Goal: Information Seeking & Learning: Learn about a topic

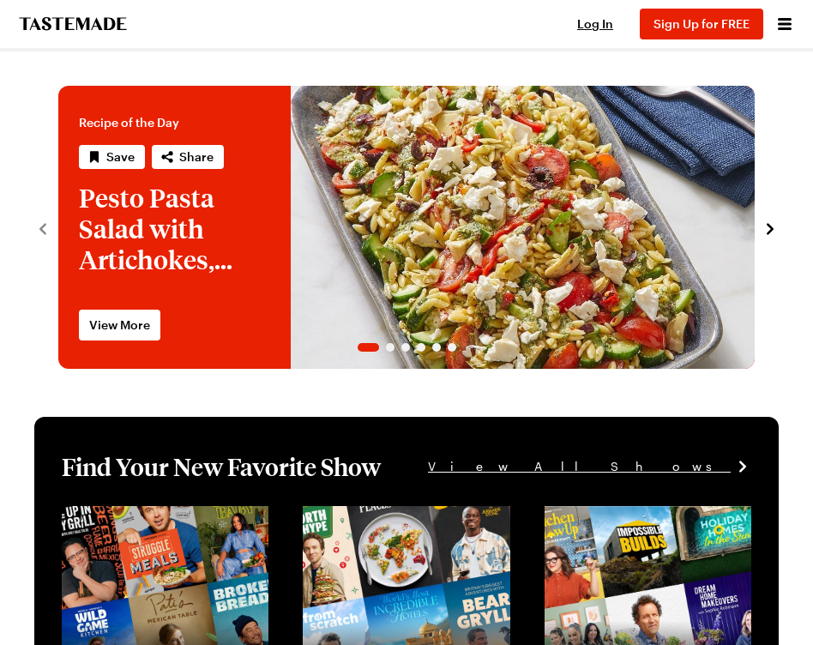
click at [771, 228] on icon "navigate to next item" at bounding box center [770, 228] width 7 height 11
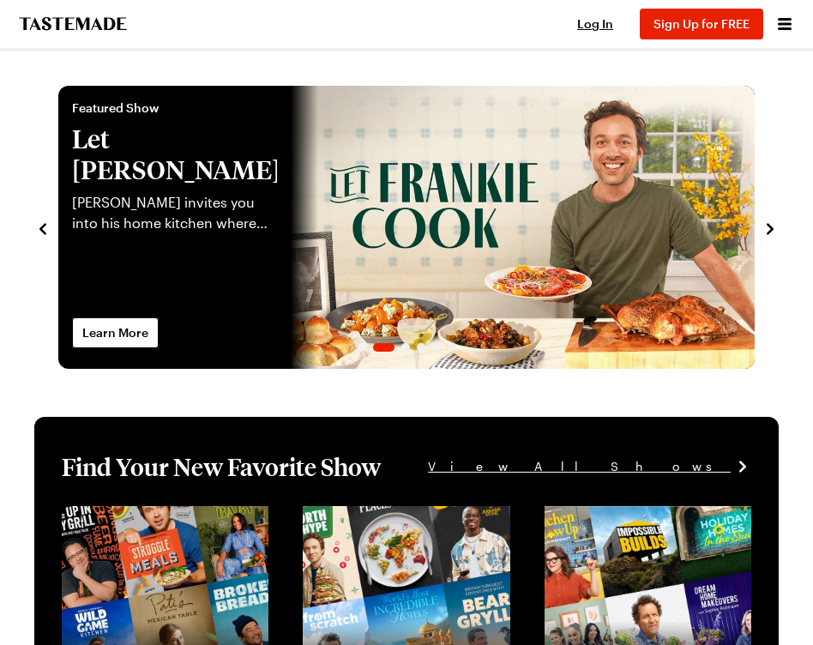
click at [771, 228] on icon "navigate to next item" at bounding box center [770, 228] width 7 height 11
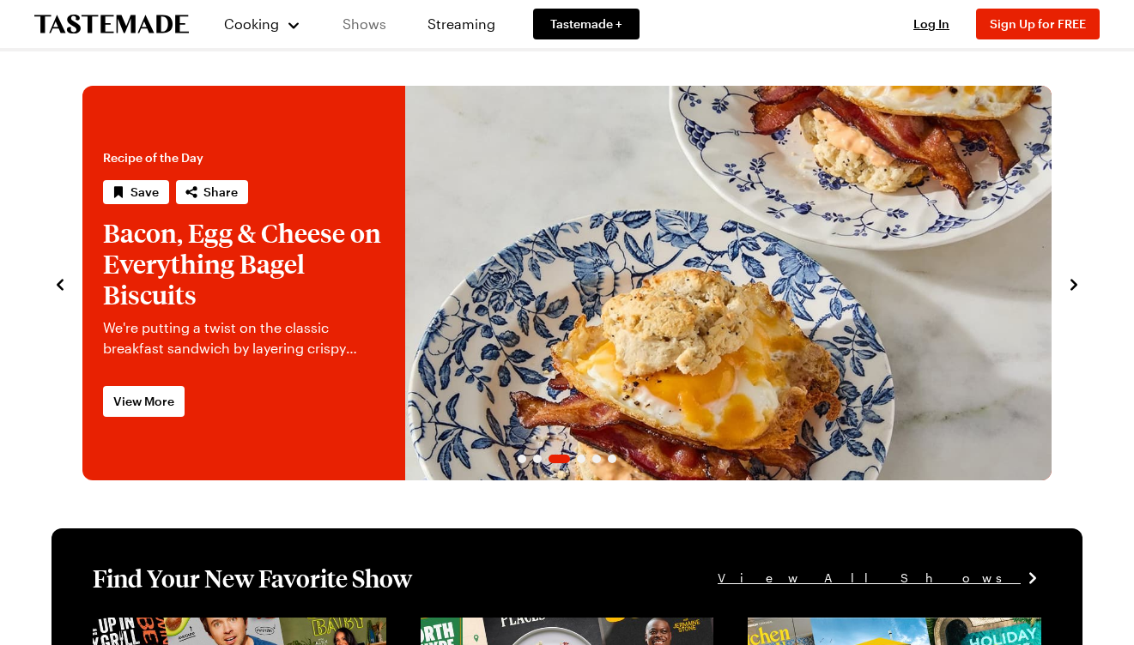
click at [378, 26] on link "Shows" at bounding box center [364, 24] width 78 height 48
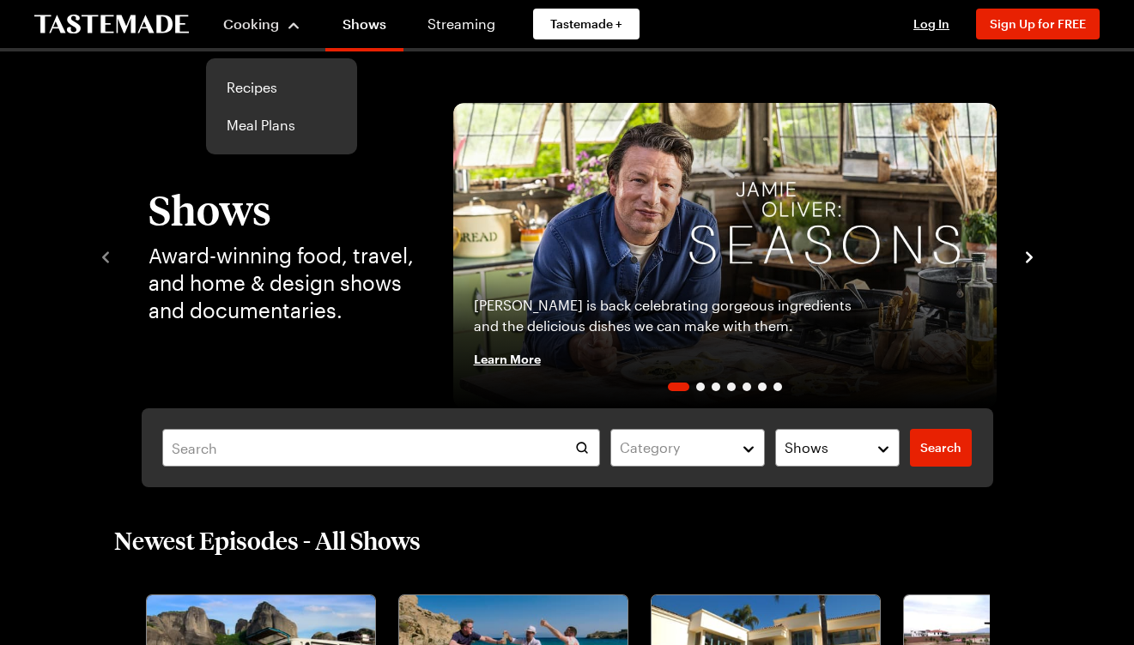
click at [253, 32] on div "Cooking" at bounding box center [262, 24] width 78 height 21
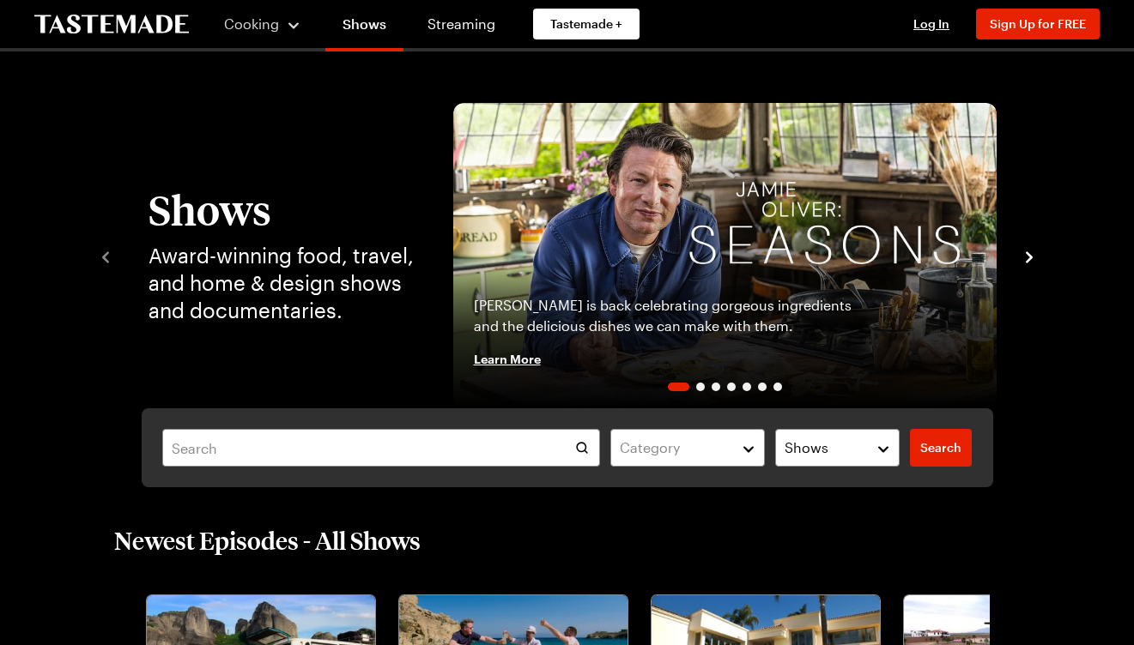
click at [253, 32] on div "Cooking" at bounding box center [262, 24] width 78 height 21
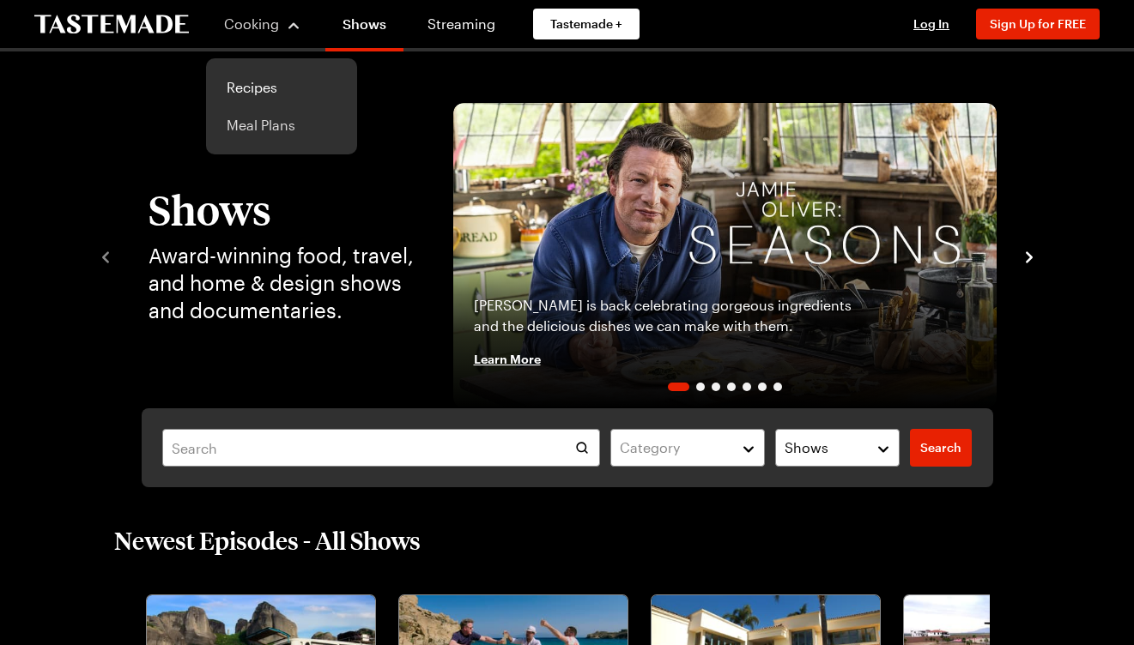
click at [262, 127] on link "Meal Plans" at bounding box center [281, 125] width 130 height 38
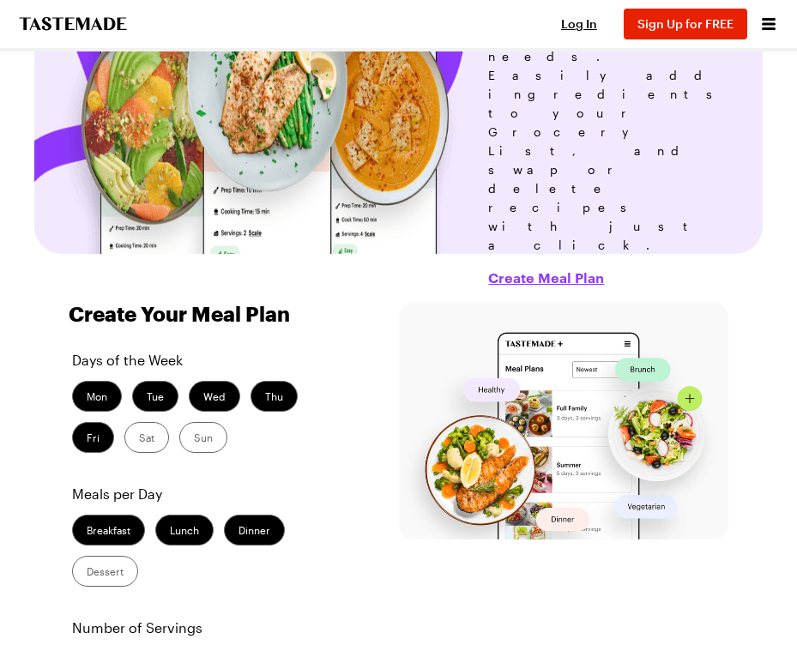
scroll to position [271, 0]
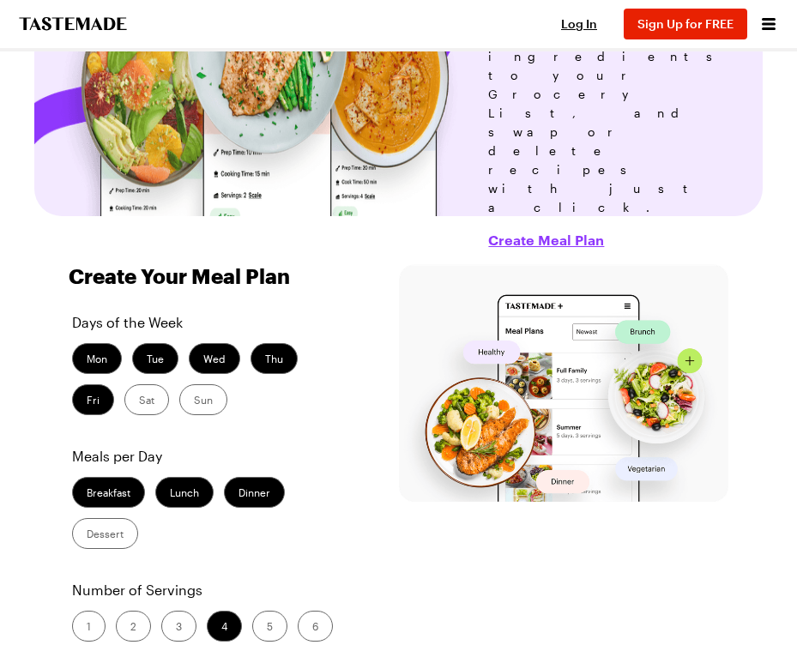
click at [134, 384] on label "Sat" at bounding box center [146, 399] width 45 height 31
click at [139, 402] on input "Sat" at bounding box center [139, 402] width 0 height 0
click at [196, 384] on label "Sun" at bounding box center [203, 399] width 48 height 31
click at [194, 402] on input "Sun" at bounding box center [194, 402] width 0 height 0
click at [143, 384] on label "Sat" at bounding box center [146, 399] width 45 height 31
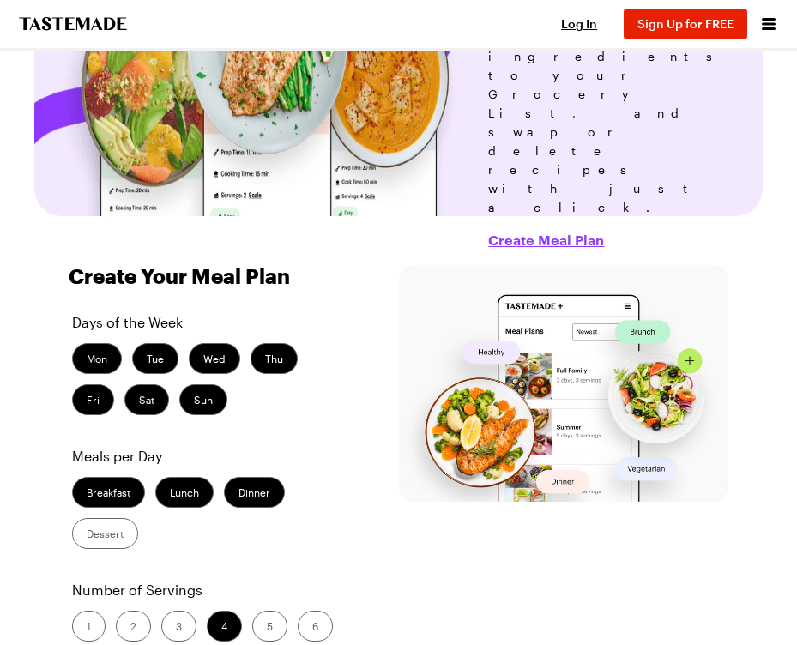
click at [139, 402] on input "Sat" at bounding box center [139, 402] width 0 height 0
click at [209, 384] on label "Sun" at bounding box center [203, 399] width 48 height 31
click at [194, 402] on input "Sun" at bounding box center [194, 402] width 0 height 0
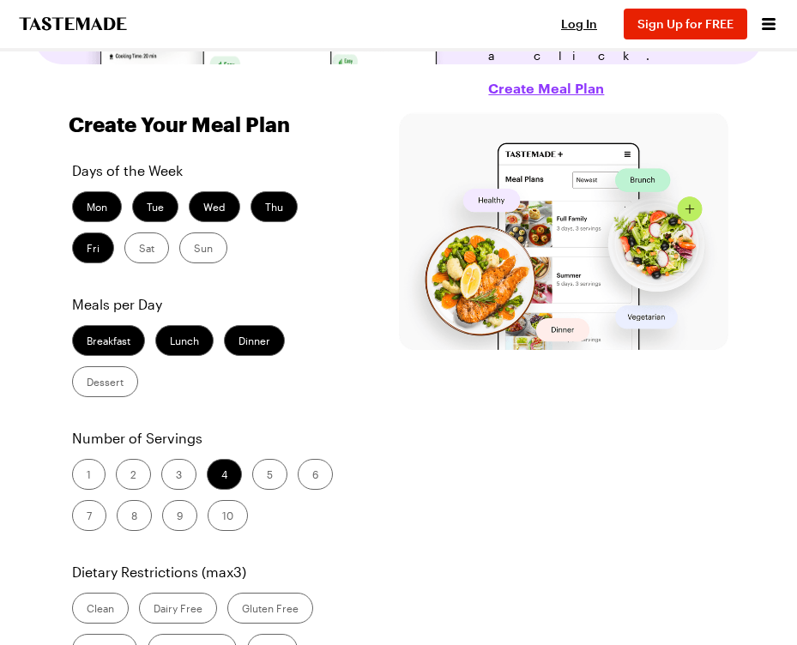
scroll to position [424, 0]
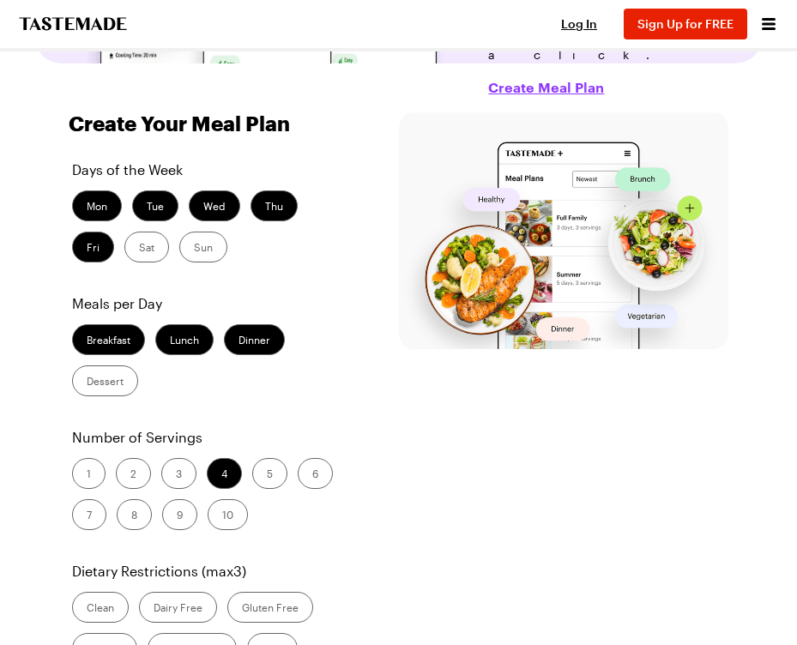
click at [83, 458] on label "1" at bounding box center [88, 473] width 33 height 31
click at [87, 475] on input "1" at bounding box center [87, 475] width 0 height 0
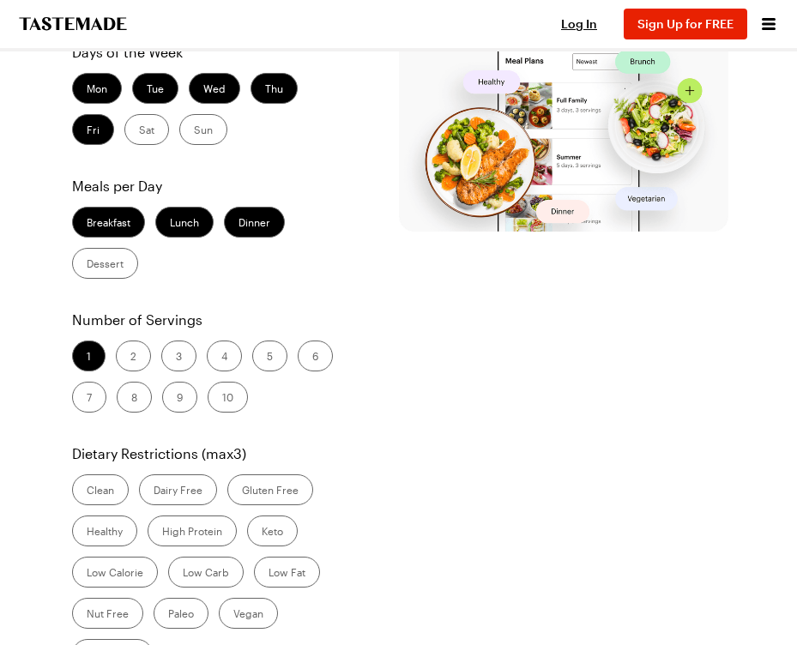
scroll to position [672, 0]
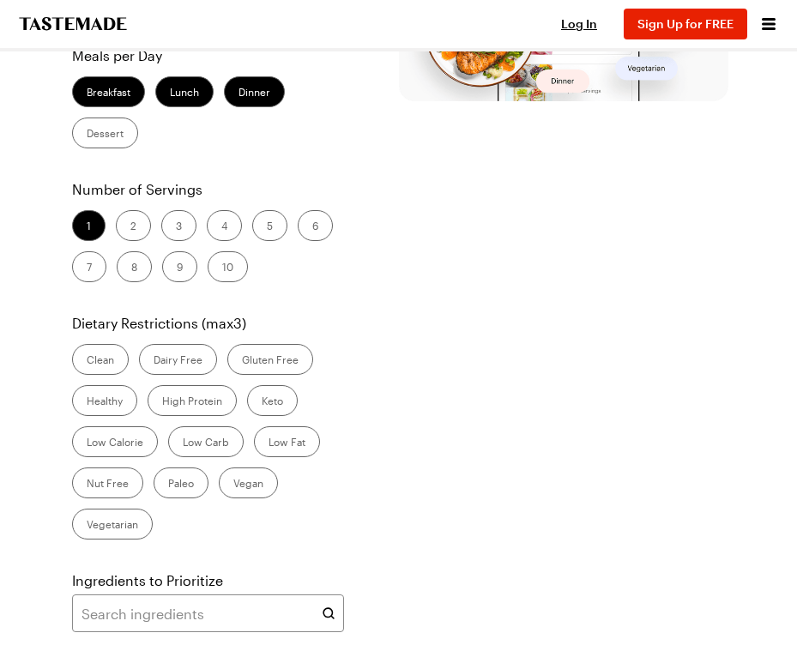
click at [115, 344] on label "Clean" at bounding box center [100, 359] width 57 height 31
click at [87, 361] on input "Clean" at bounding box center [87, 361] width 0 height 0
click at [118, 385] on label "Healthy" at bounding box center [104, 400] width 65 height 31
click at [87, 402] on input "Healthy" at bounding box center [87, 402] width 0 height 0
click at [190, 385] on label "High Protein" at bounding box center [192, 400] width 89 height 31
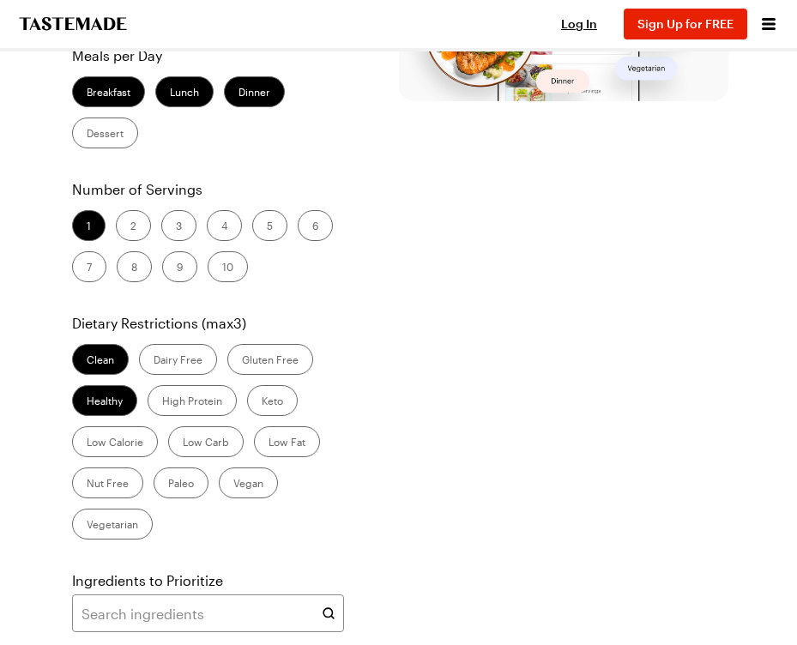
click at [162, 402] on Protein "High Protein" at bounding box center [162, 402] width 0 height 0
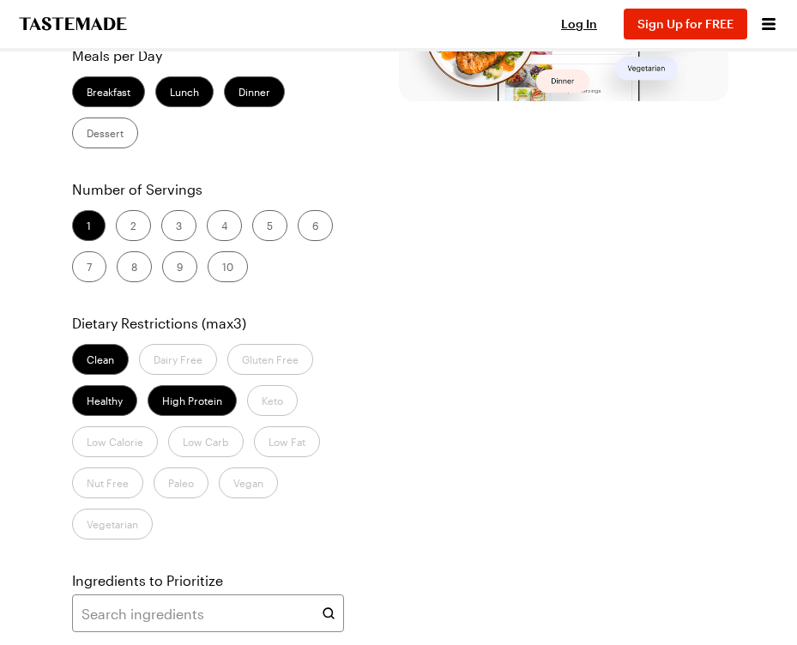
click at [197, 385] on label "High Protein" at bounding box center [192, 400] width 89 height 31
click at [162, 402] on Protein "High Protein" at bounding box center [162, 402] width 0 height 0
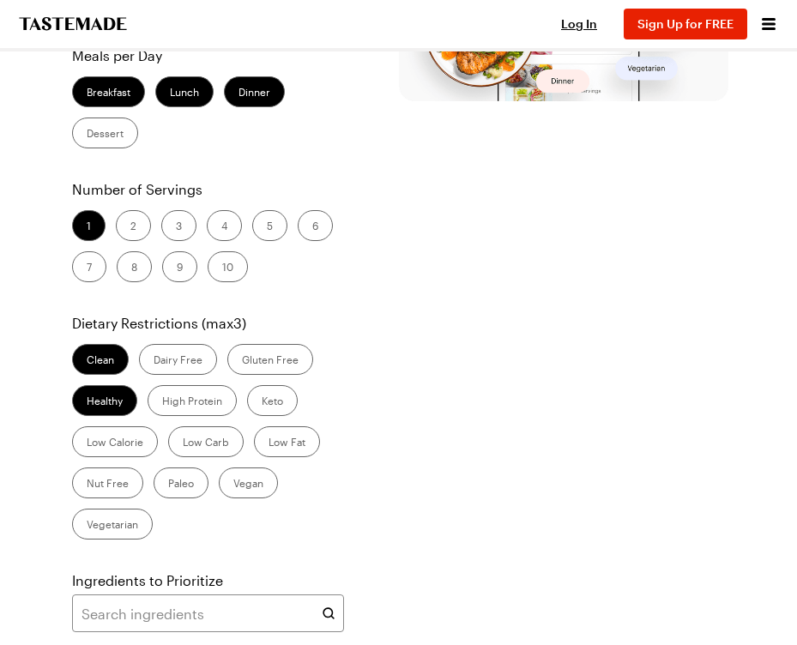
click at [130, 426] on label "Low Calorie" at bounding box center [115, 441] width 86 height 31
click at [87, 444] on Calorie "Low Calorie" at bounding box center [87, 444] width 0 height 0
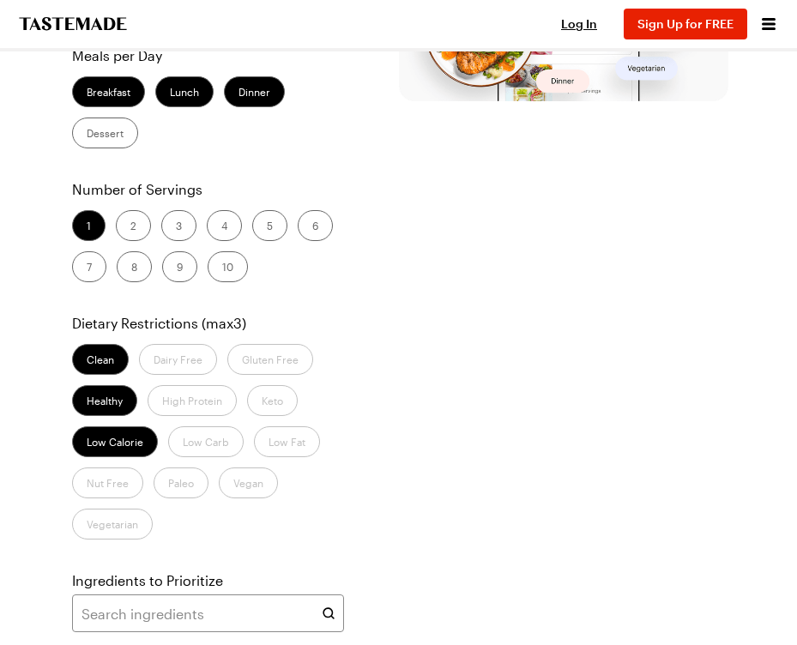
click at [109, 344] on label "Clean" at bounding box center [100, 359] width 57 height 31
click at [87, 361] on input "Clean" at bounding box center [87, 361] width 0 height 0
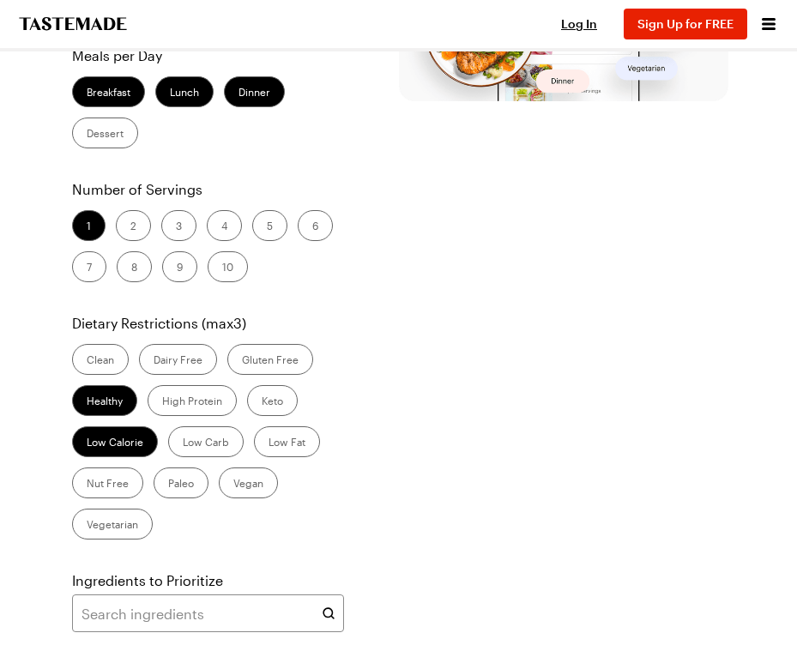
click at [190, 385] on label "High Protein" at bounding box center [192, 400] width 89 height 31
click at [162, 402] on Protein "High Protein" at bounding box center [162, 402] width 0 height 0
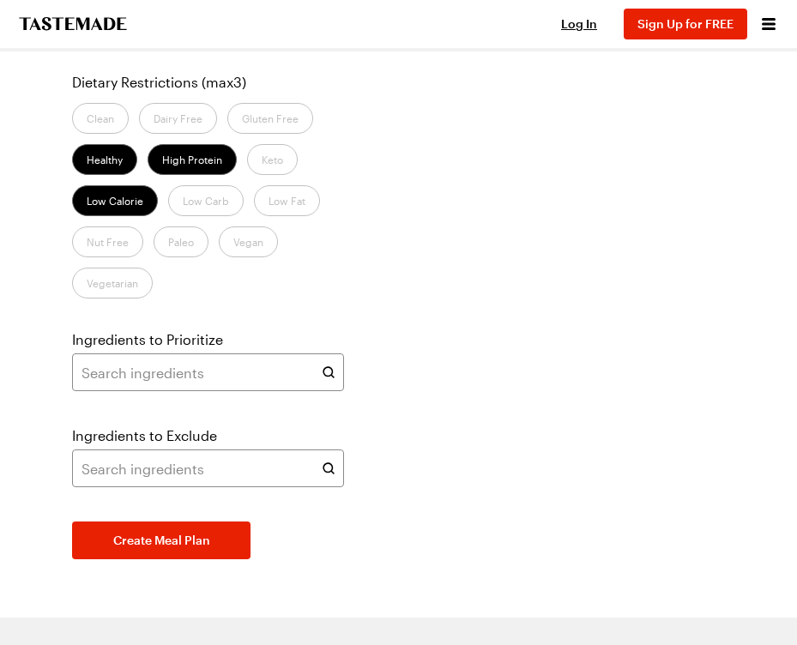
scroll to position [927, 0]
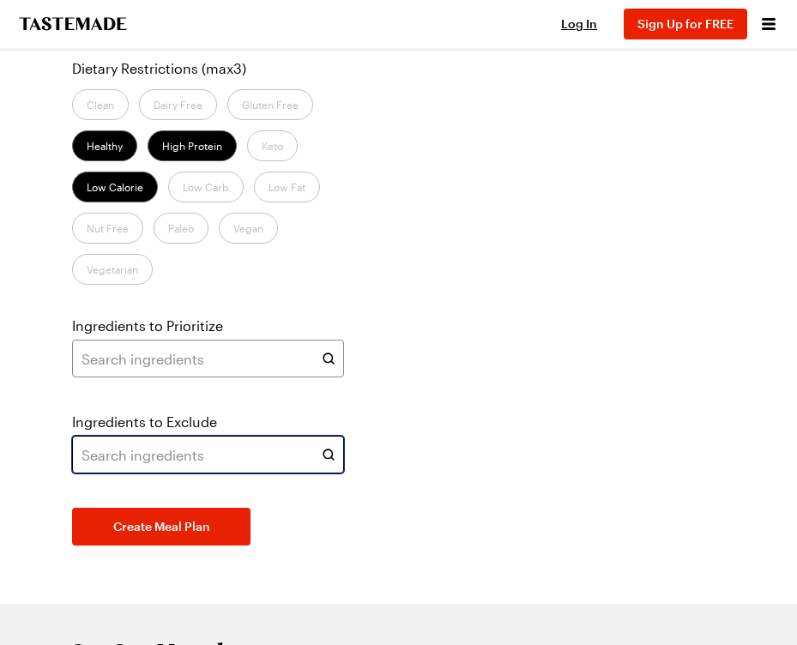
click at [246, 436] on input "text" at bounding box center [208, 455] width 272 height 38
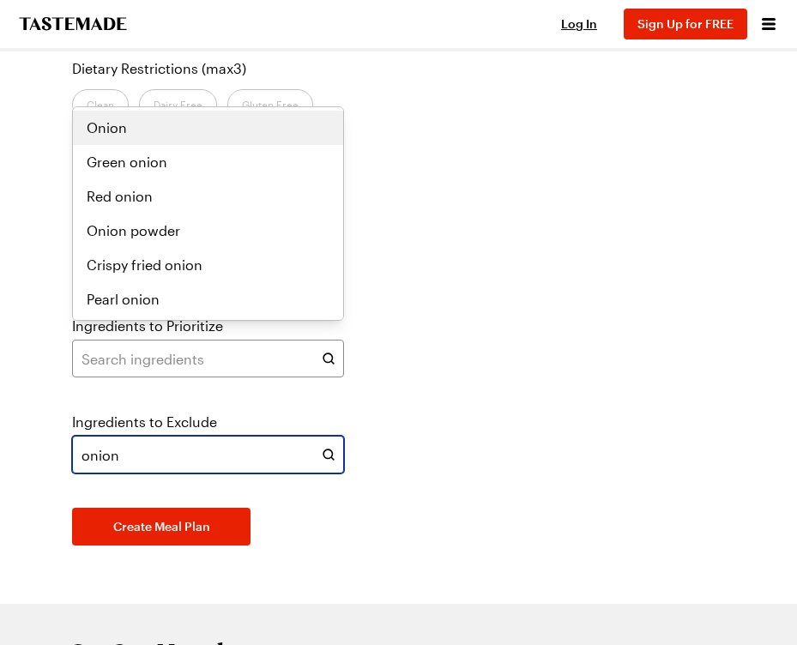
click at [160, 134] on div "Onion" at bounding box center [208, 128] width 243 height 21
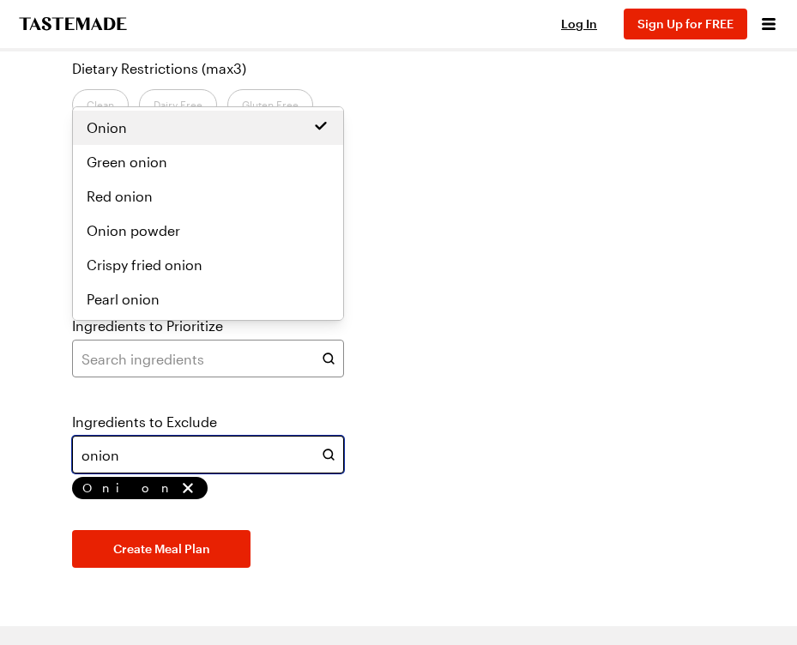
click at [158, 436] on input "onion" at bounding box center [208, 455] width 272 height 38
drag, startPoint x: 156, startPoint y: 344, endPoint x: 40, endPoint y: 339, distance: 116.0
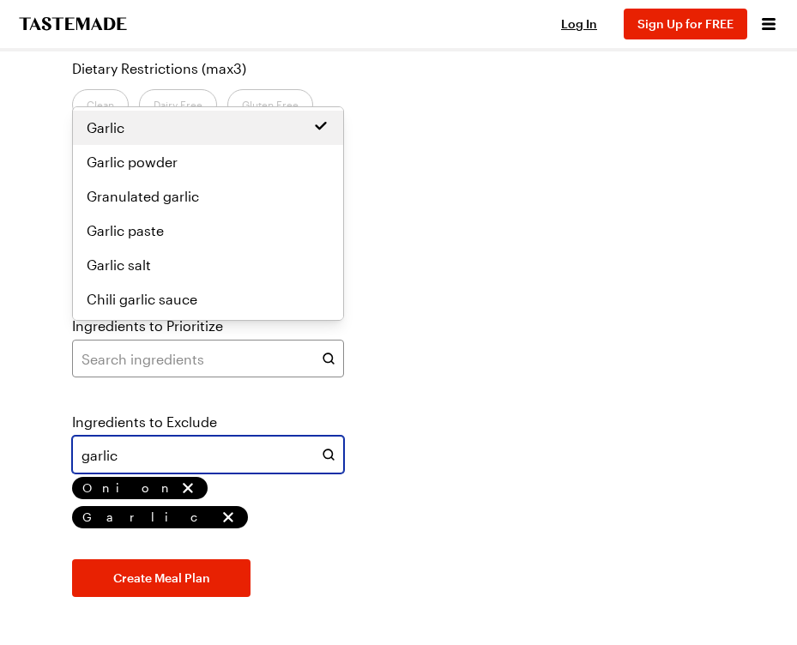
click at [129, 129] on div "Garlic" at bounding box center [208, 128] width 243 height 21
type input "garlic"
click at [298, 442] on div "Days of the Week Mon Tue Wed Thu Fri Sat Sun Meals per Day Breakfast Lunch Dinn…" at bounding box center [206, 127] width 275 height 940
type input "garlic"
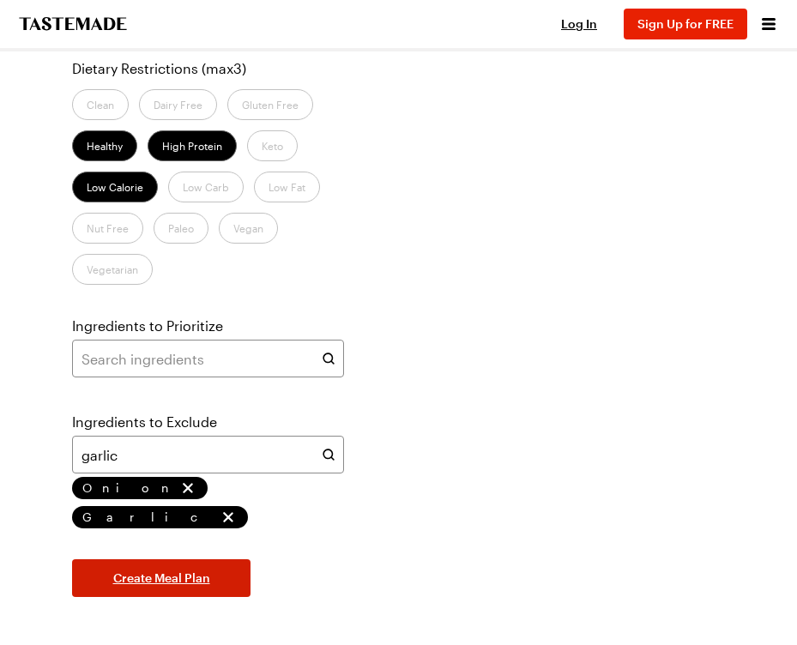
click at [193, 570] on span "Create Meal Plan" at bounding box center [161, 578] width 97 height 17
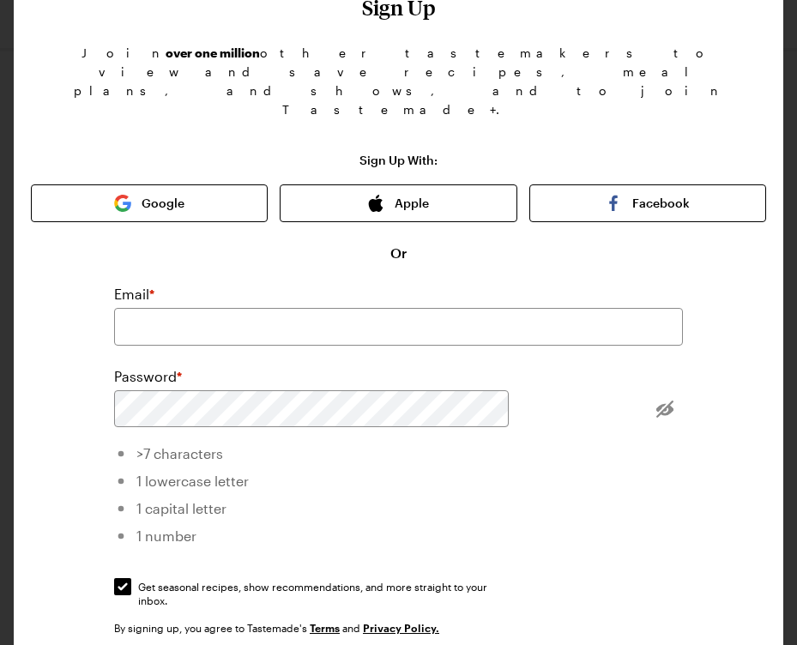
scroll to position [29, 0]
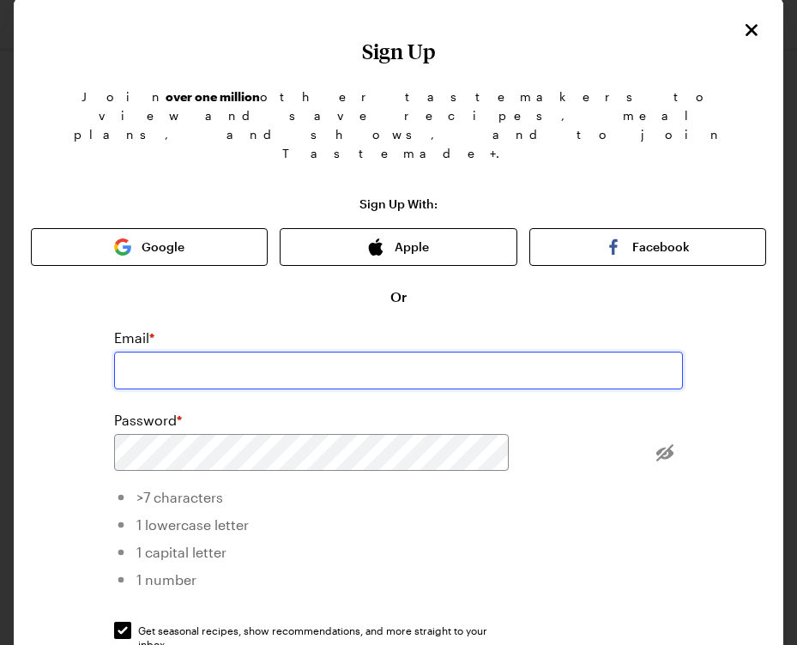
click at [292, 352] on input "email" at bounding box center [398, 371] width 569 height 38
type input "stephaniecampos06@hotmail.com"
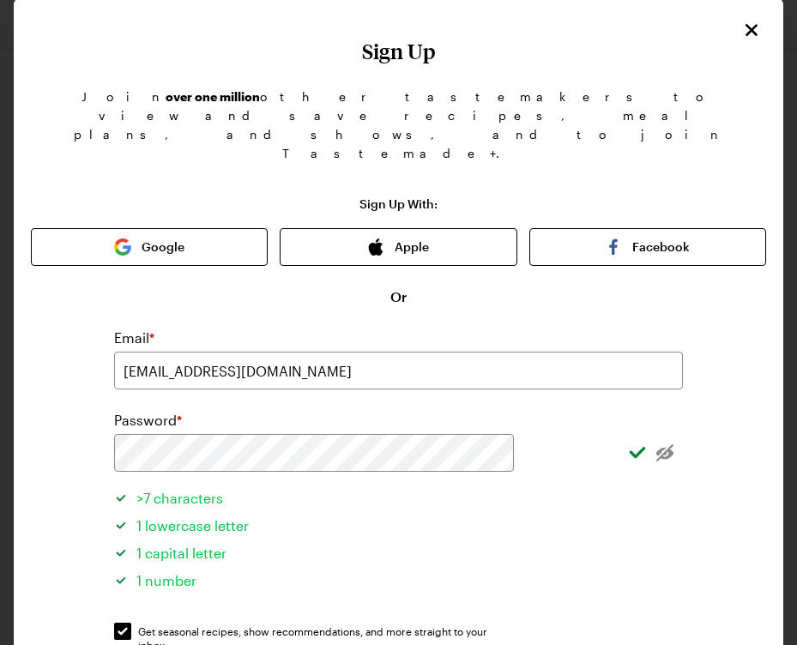
click at [513, 565] on li "1 number" at bounding box center [398, 578] width 569 height 27
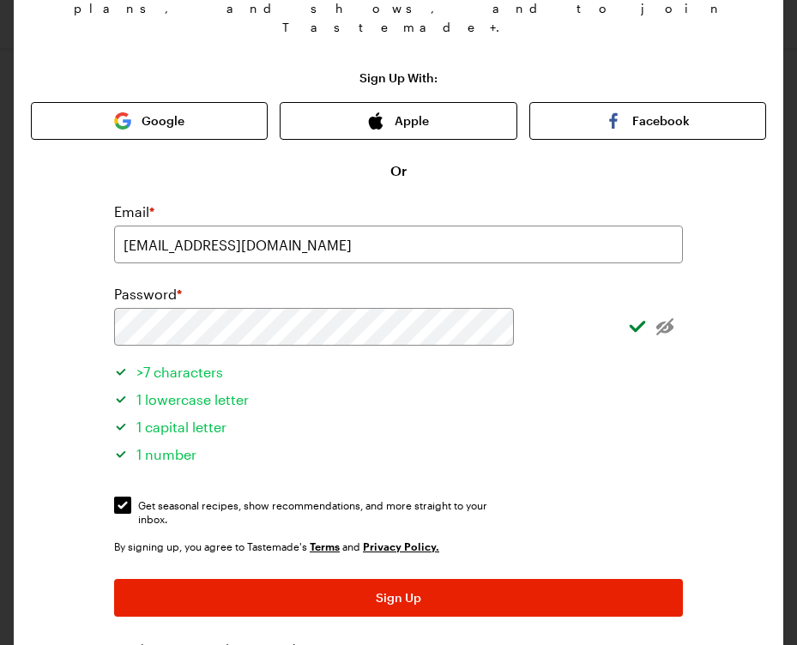
scroll to position [157, 0]
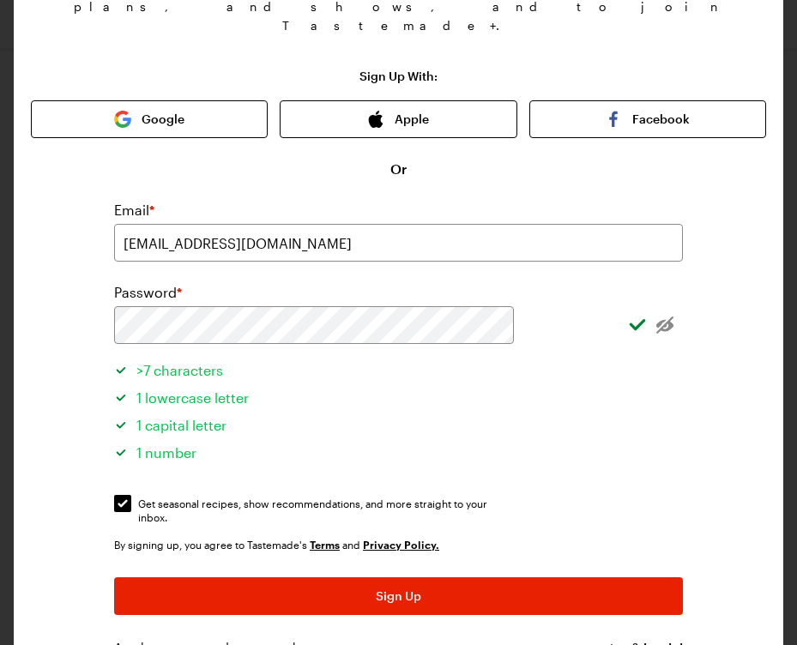
click at [323, 497] on span "Get seasonal recipes, show recommendations, and more straight to your inbox." at bounding box center [326, 504] width 377 height 14
click at [131, 495] on input "Get seasonal recipes, show recommendations, and more straight to your inbox. Ge…" at bounding box center [122, 503] width 17 height 17
checkbox input "false"
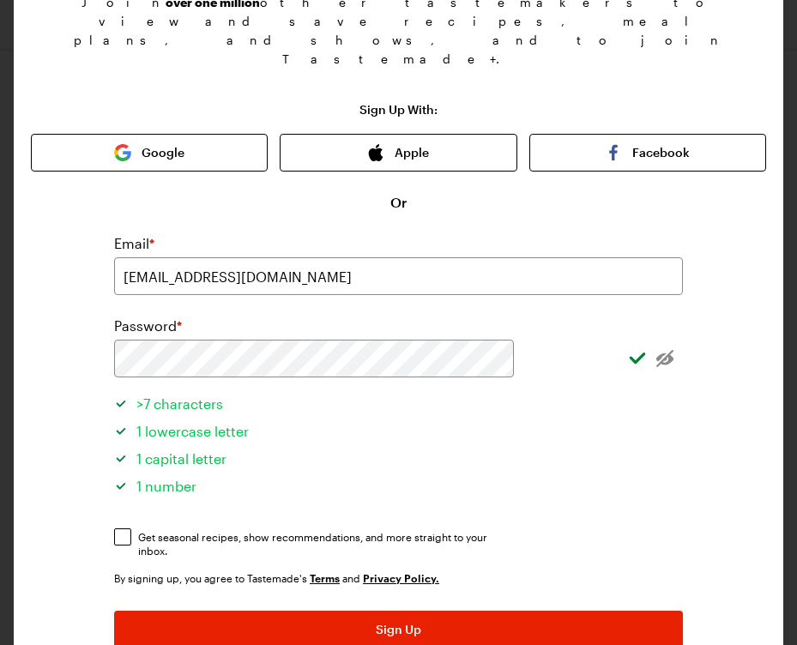
scroll to position [127, 0]
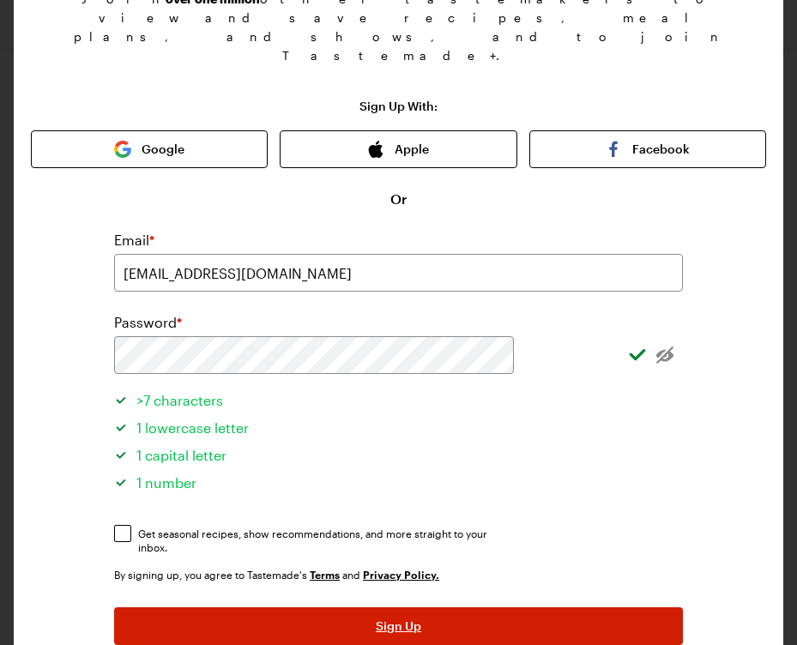
click at [407, 618] on span "Sign Up" at bounding box center [398, 626] width 45 height 17
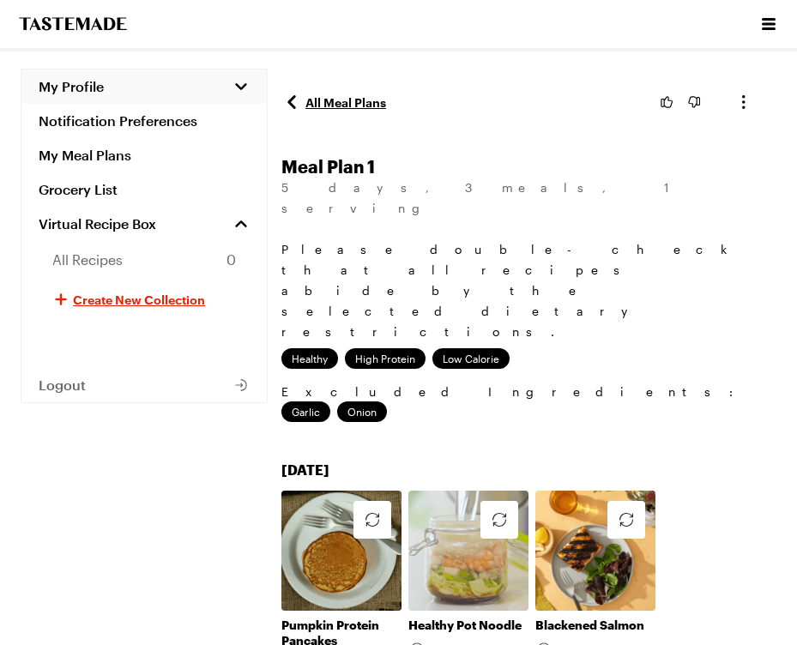
click at [62, 90] on span "My Profile" at bounding box center [71, 86] width 65 height 17
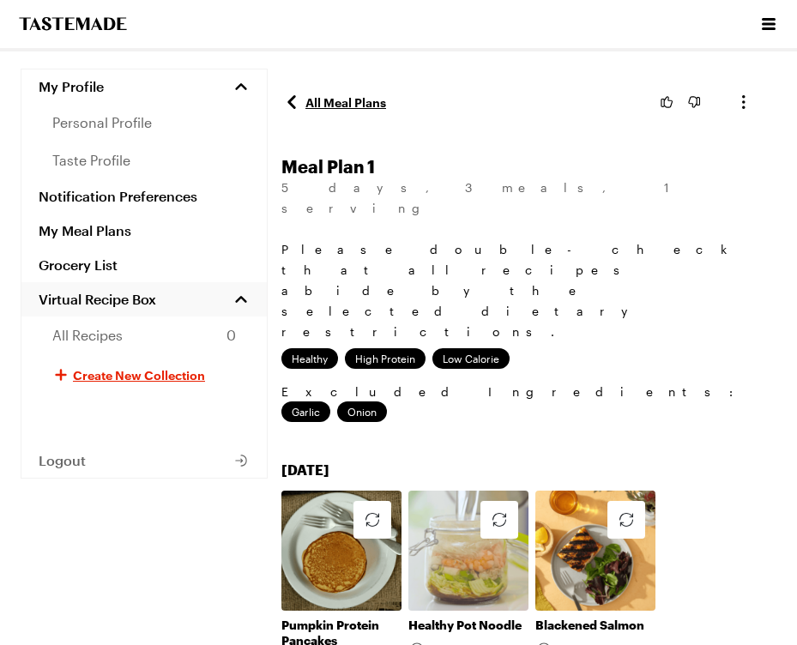
click at [76, 295] on span "Virtual Recipe Box" at bounding box center [98, 299] width 118 height 17
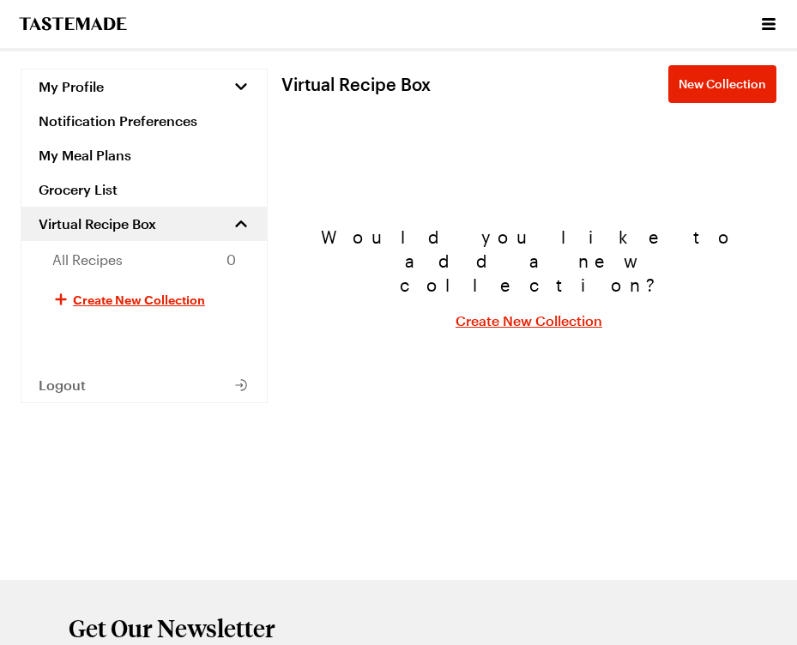
click at [73, 37] on div "Cooking Shows Streaming Tastemade +" at bounding box center [73, 24] width 112 height 48
click at [77, 21] on icon "To Tastemade Home Page" at bounding box center [72, 23] width 107 height 13
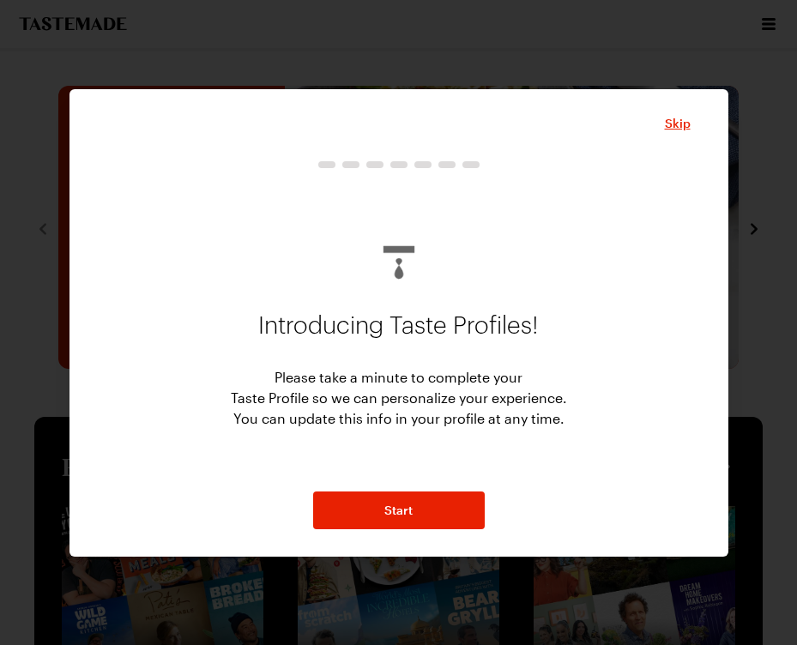
click at [692, 113] on div "Skip Introducing Taste Profiles! Please take a minute to complete your Taste Pr…" at bounding box center [399, 323] width 659 height 468
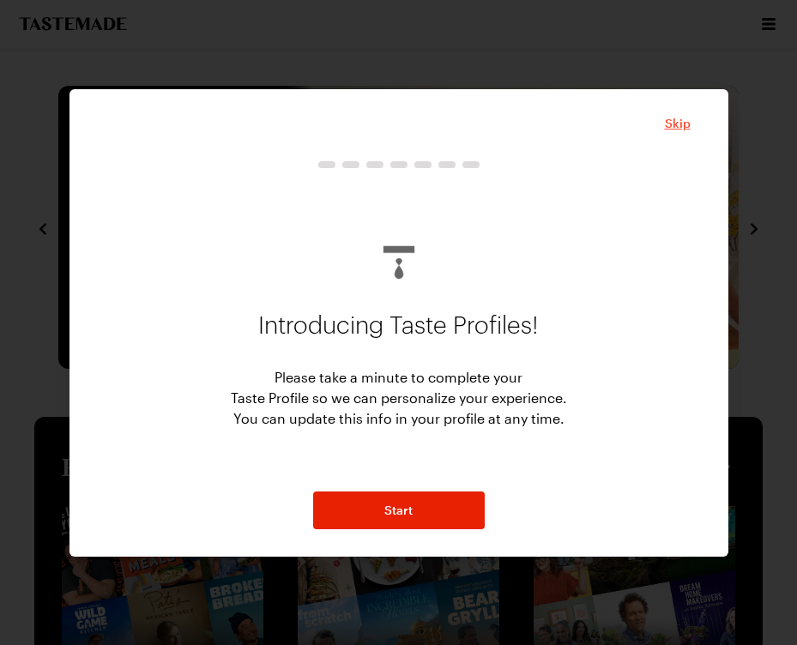
click at [682, 117] on span "Skip" at bounding box center [678, 123] width 26 height 17
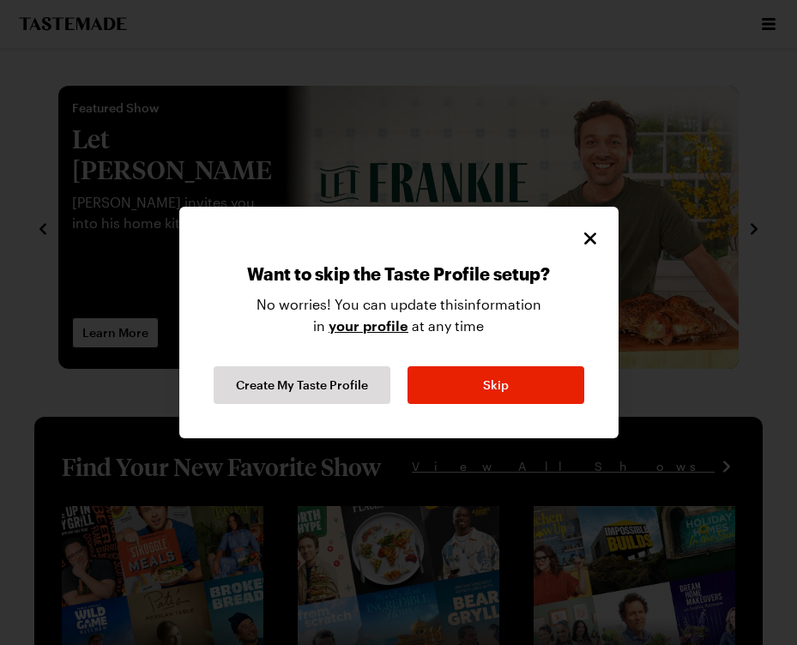
click at [505, 404] on div "Want to skip the Taste Profile setup? No worries! You can update this informati…" at bounding box center [398, 323] width 439 height 232
click at [505, 393] on span "Skip" at bounding box center [496, 385] width 26 height 17
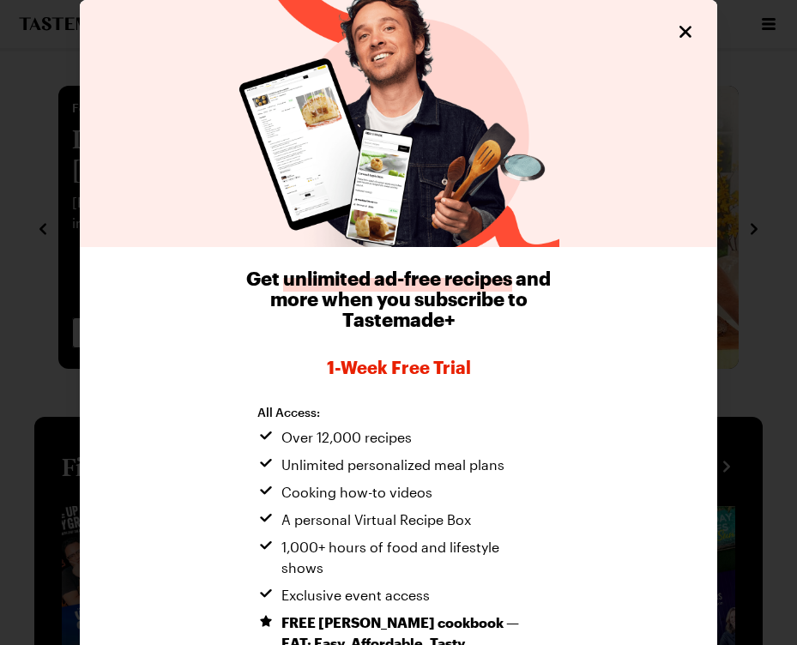
click at [688, 30] on icon "Close" at bounding box center [686, 32] width 12 height 12
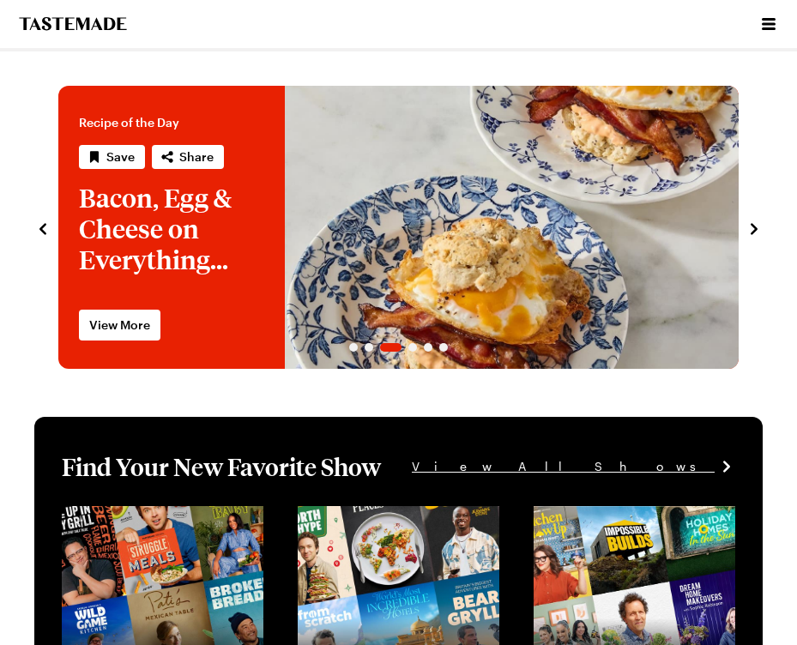
click at [771, 22] on icon "Open menu" at bounding box center [769, 24] width 21 height 21
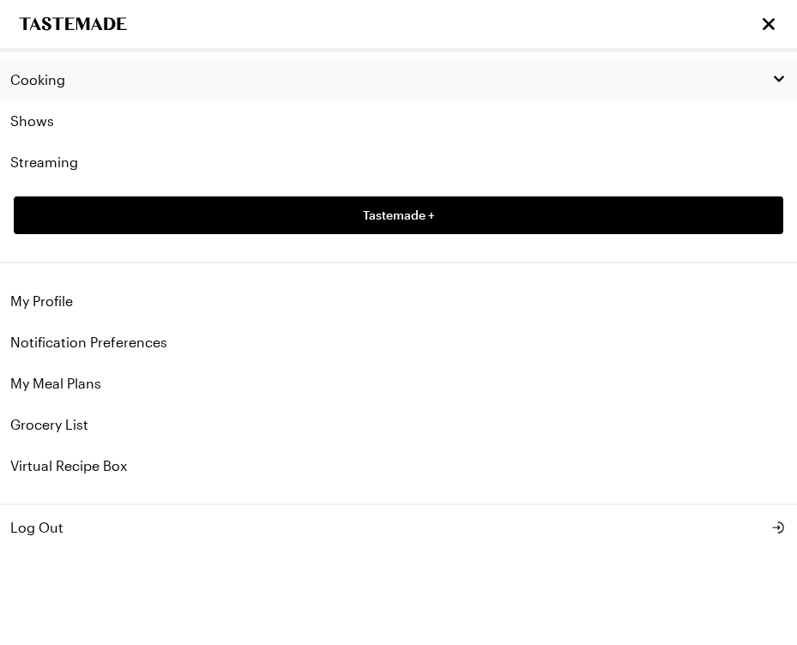
click at [656, 71] on div "Cooking" at bounding box center [398, 79] width 777 height 17
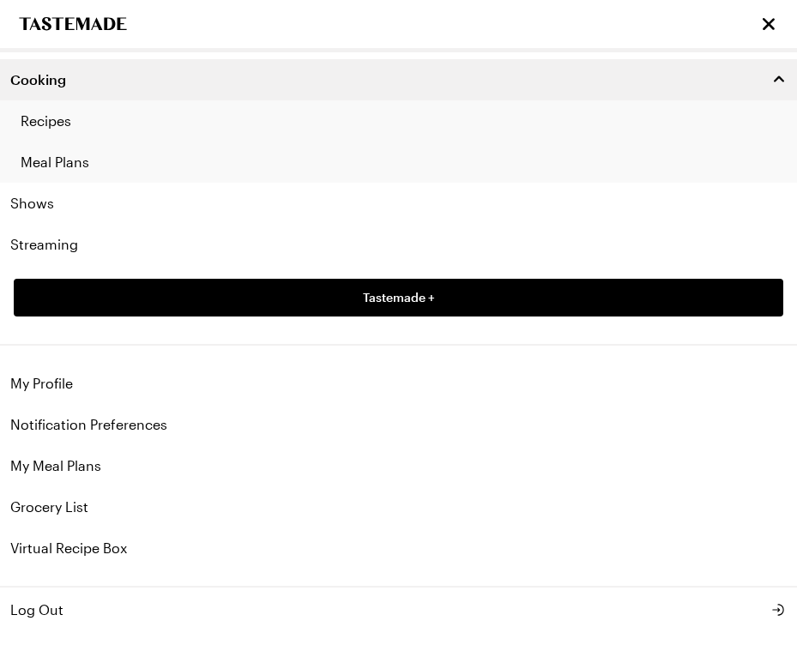
click at [567, 121] on link "Recipes" at bounding box center [398, 120] width 797 height 41
click at [52, 131] on link "Recipes" at bounding box center [398, 120] width 797 height 41
click at [55, 121] on link "Recipes" at bounding box center [398, 120] width 797 height 41
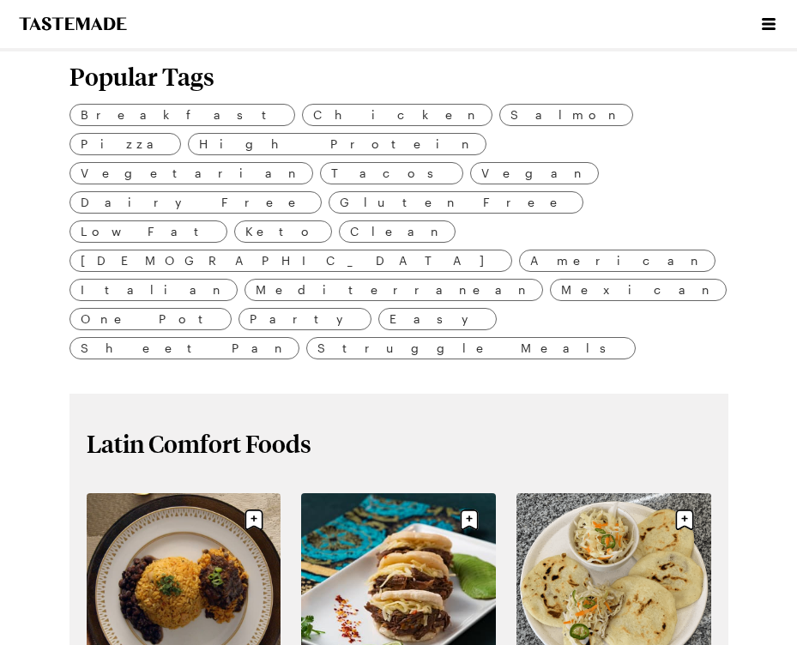
scroll to position [284, 0]
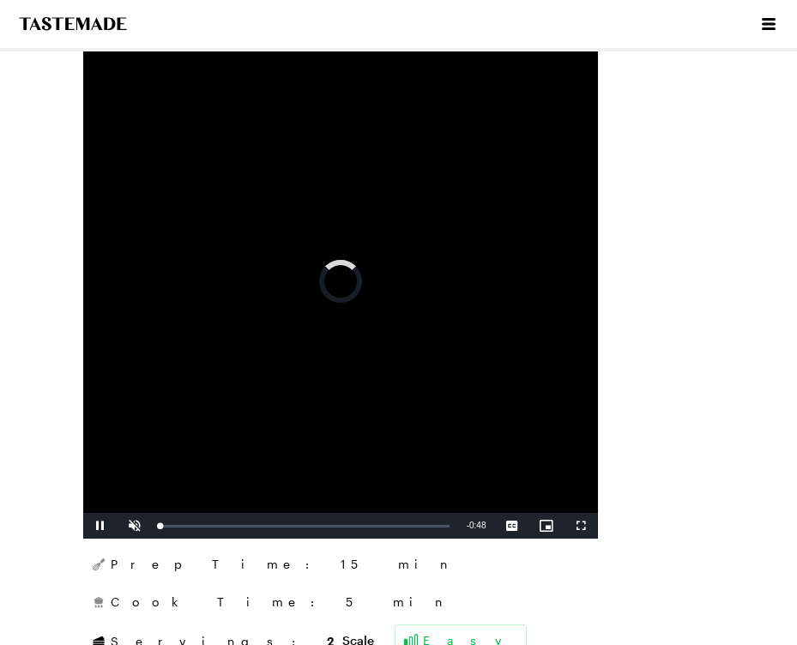
scroll to position [358, 0]
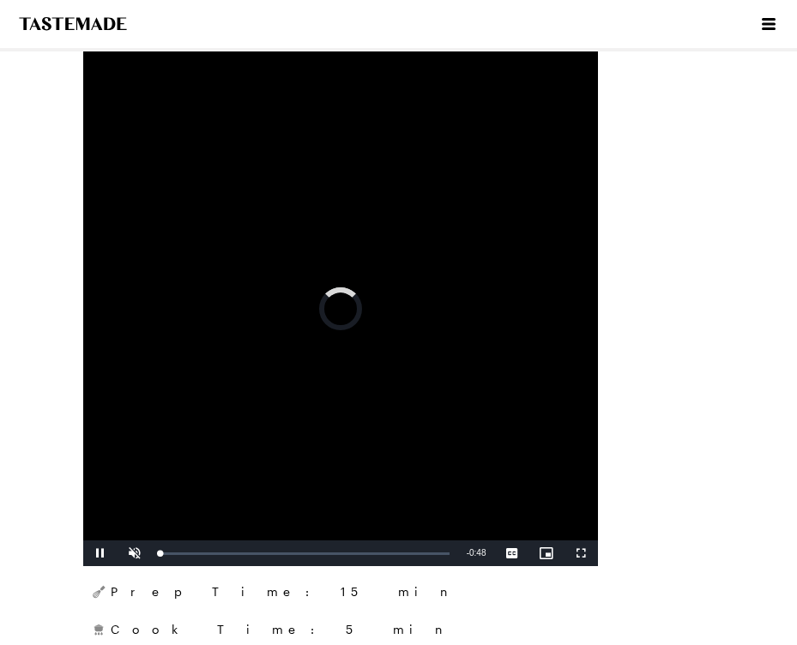
type textarea "x"
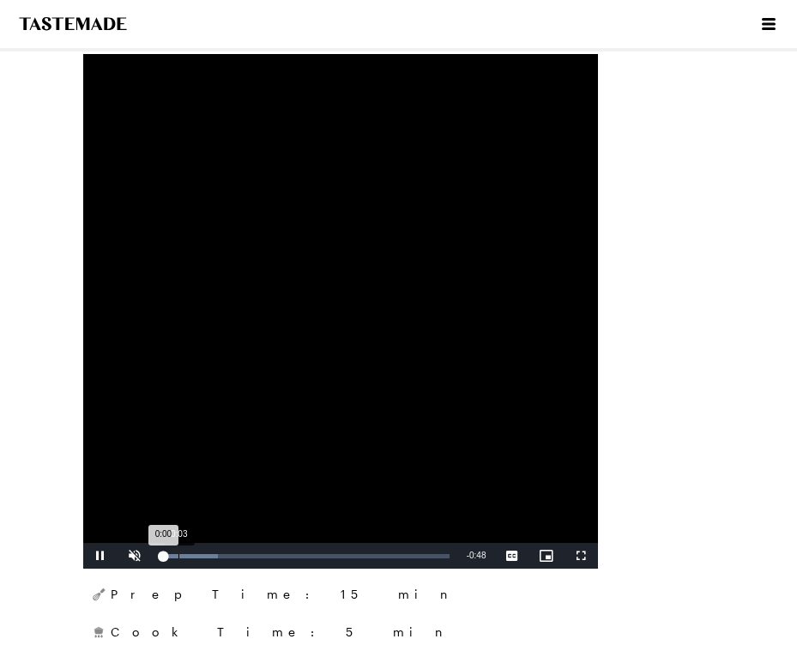
click at [178, 557] on div "0:03" at bounding box center [178, 556] width 1 height 4
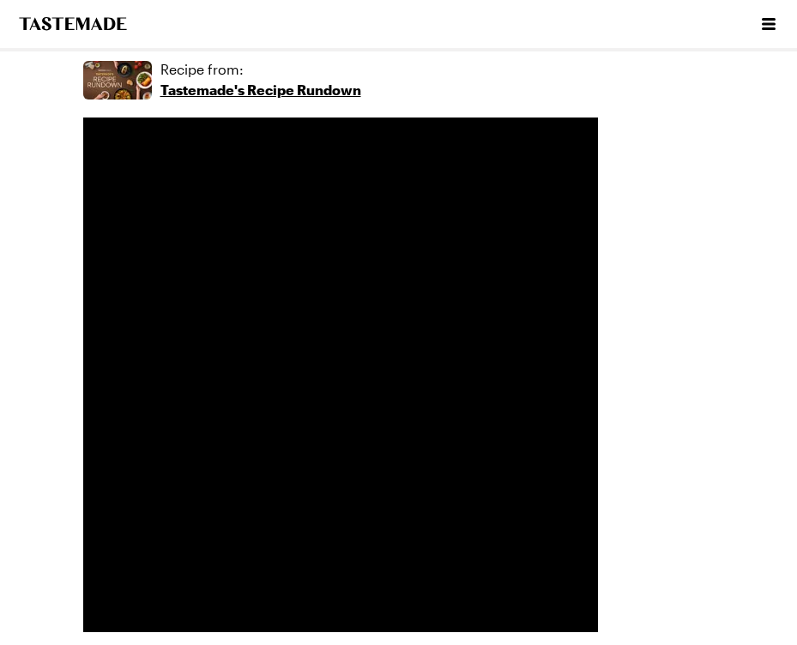
scroll to position [312, 0]
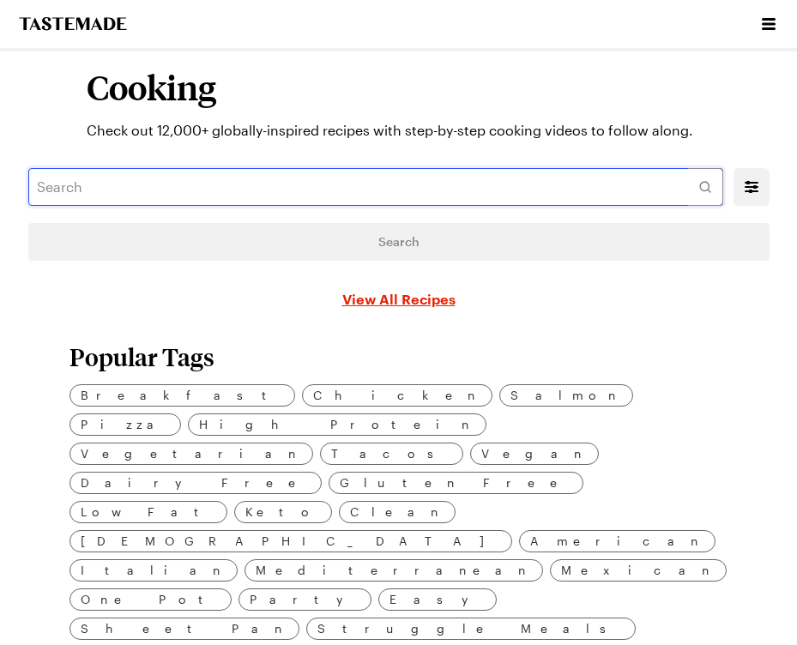
click at [290, 183] on input "text" at bounding box center [376, 187] width 696 height 38
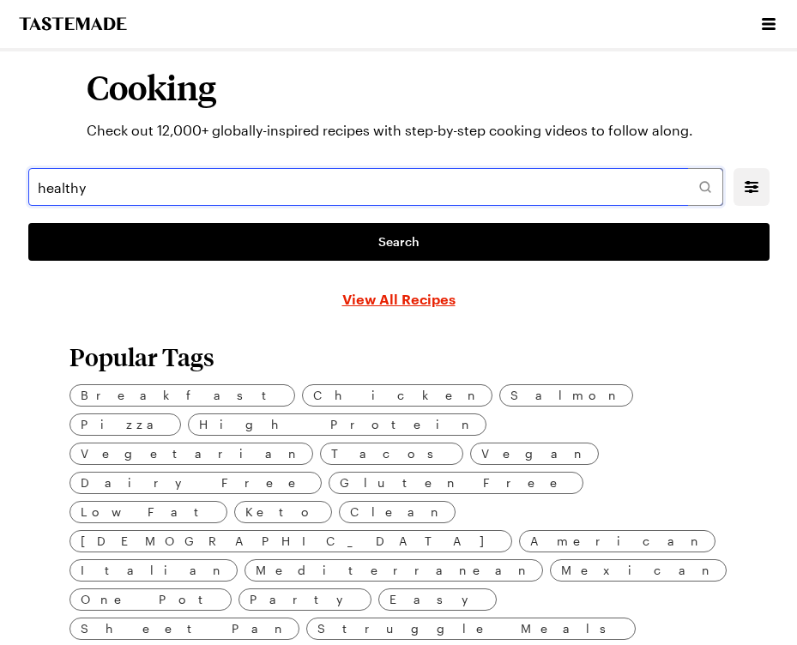
type input "healthy"
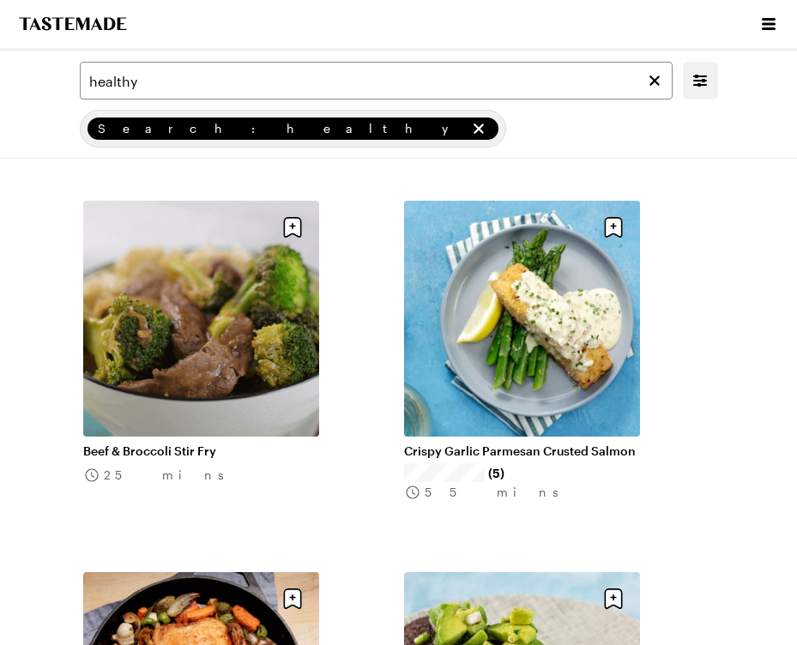
scroll to position [1942, 0]
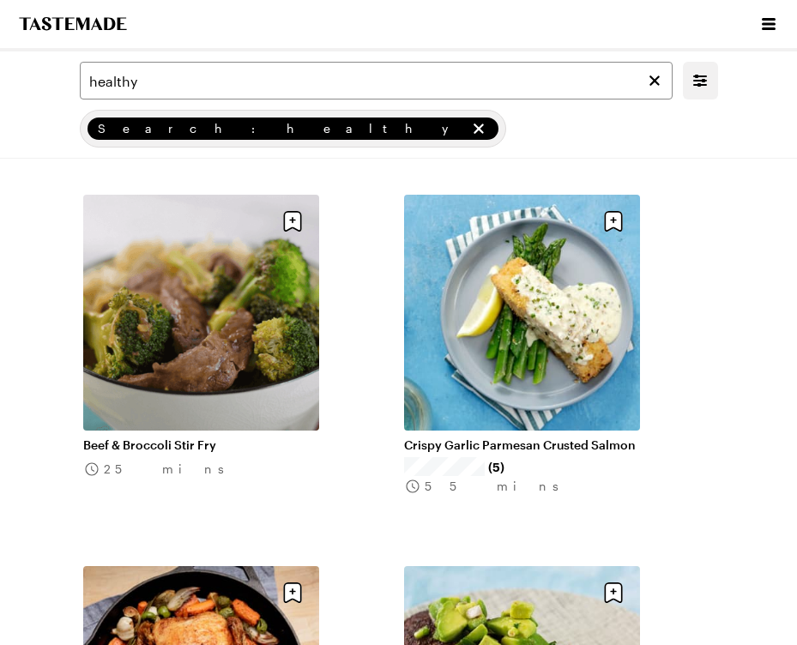
click at [199, 446] on link "Beef & Broccoli Stir Fry" at bounding box center [201, 445] width 236 height 15
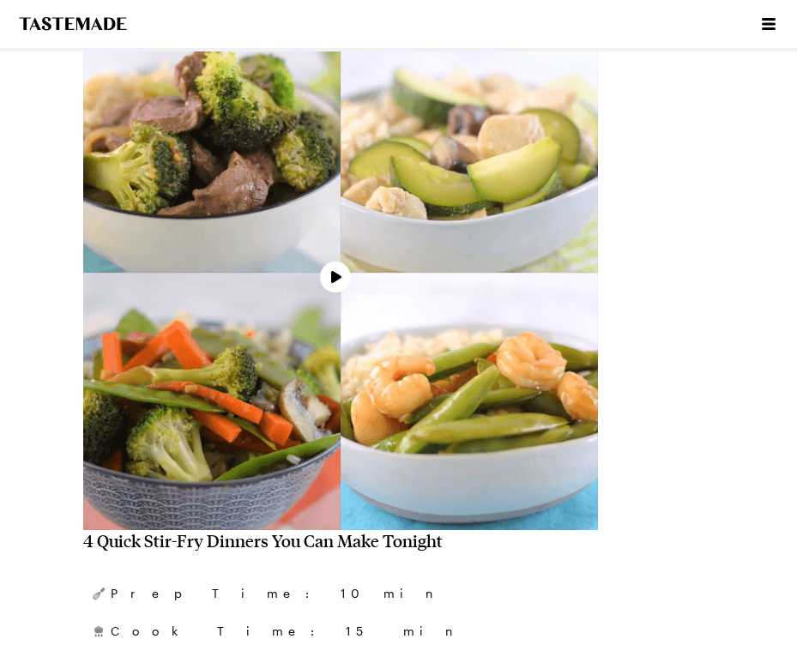
scroll to position [269, 0]
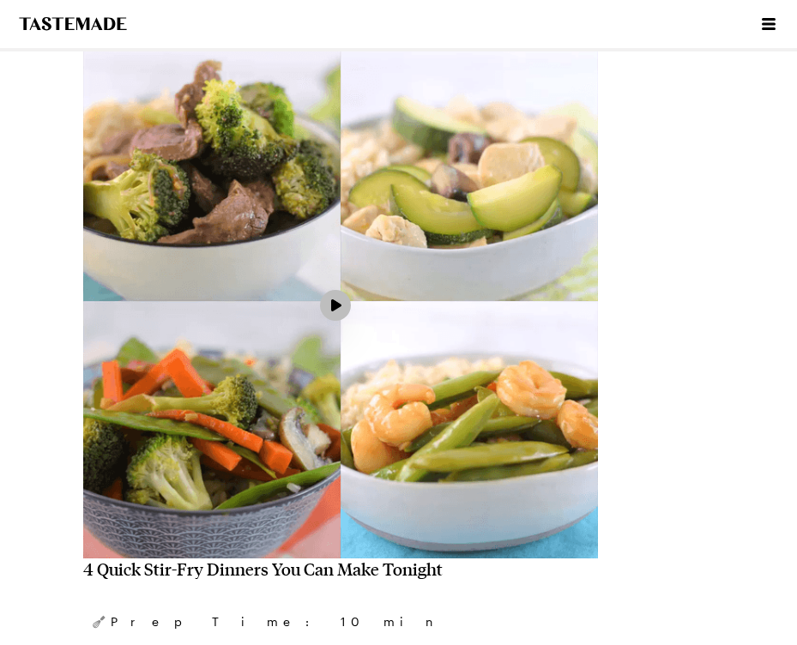
click at [341, 305] on span "Video Player" at bounding box center [335, 306] width 15 height 15
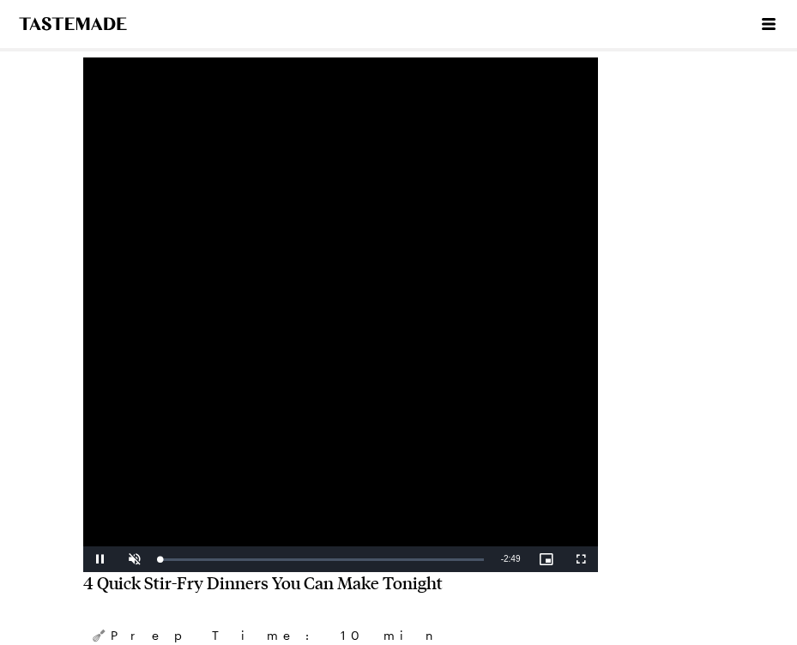
scroll to position [250, 0]
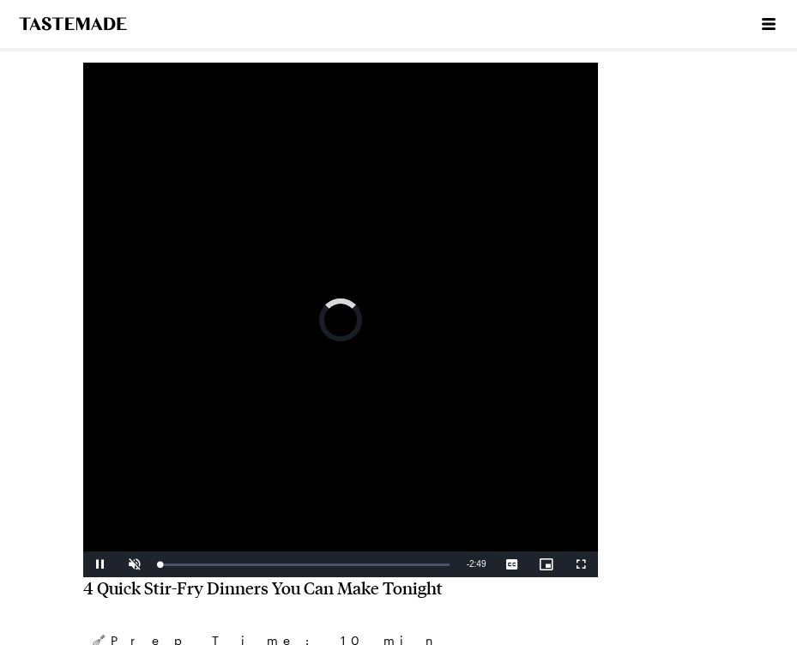
click at [276, 283] on video "Video Player" at bounding box center [340, 320] width 515 height 515
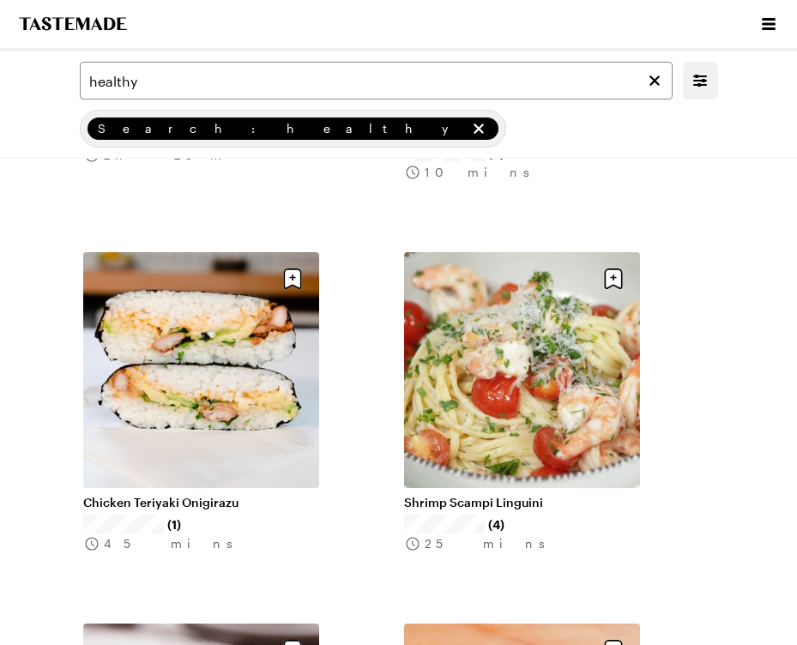
scroll to position [4159, 0]
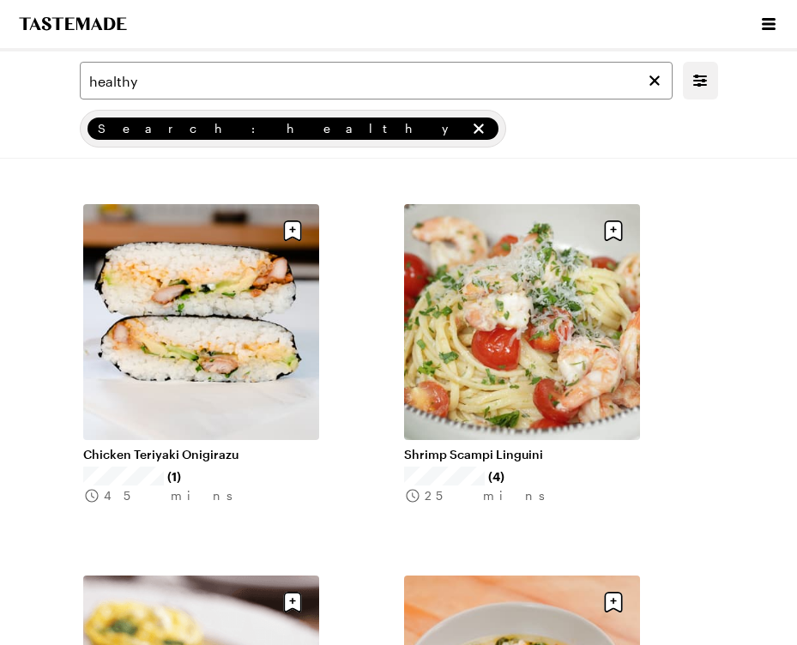
scroll to position [3832, 0]
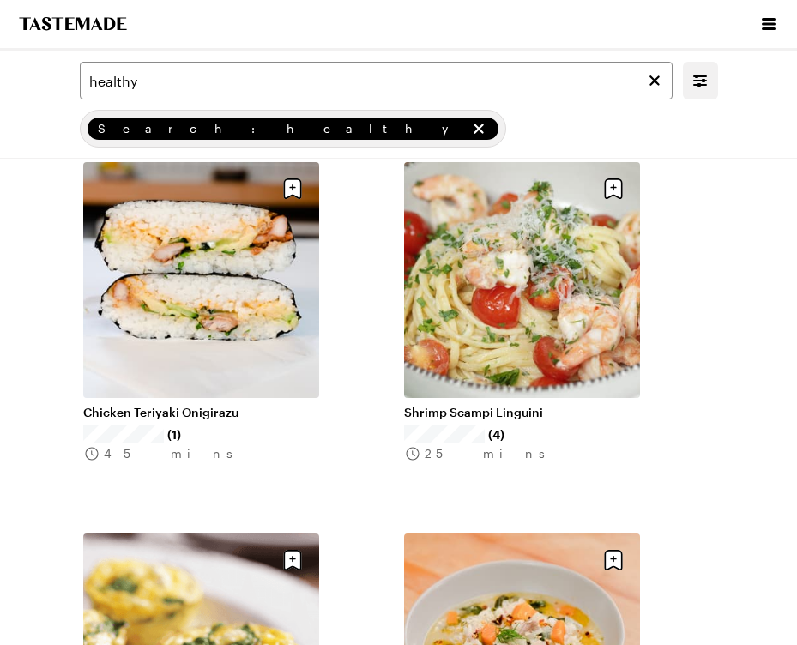
click at [172, 405] on link "Chicken Teriyaki Onigirazu" at bounding box center [201, 412] width 236 height 15
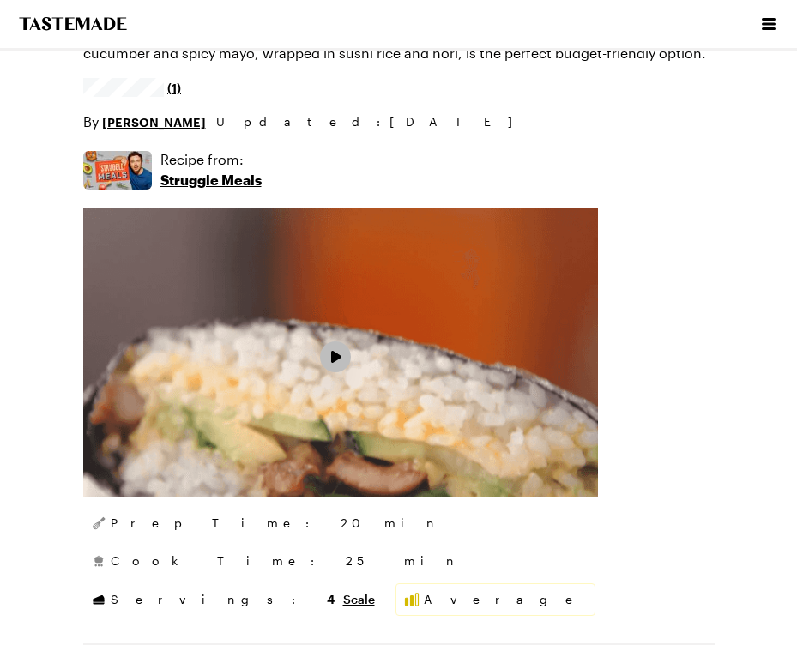
scroll to position [210, 0]
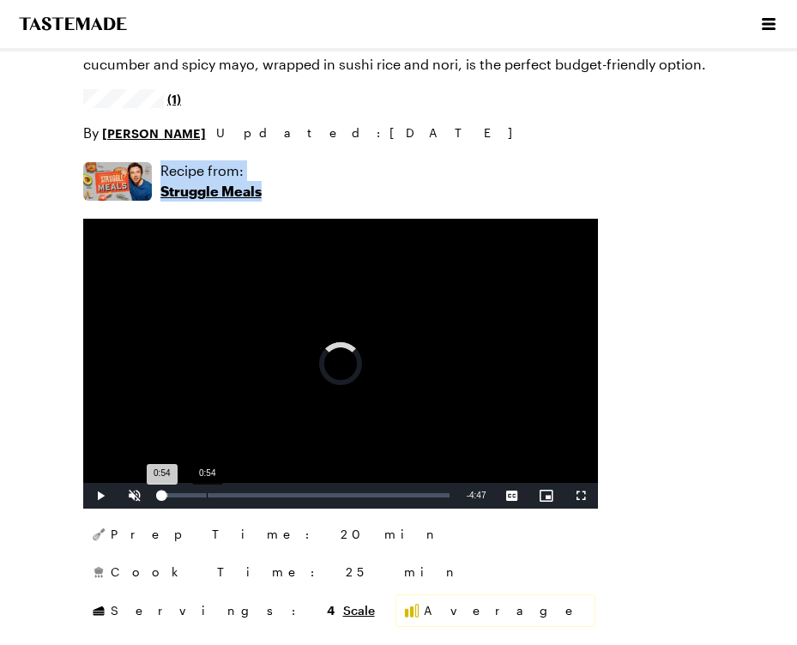
click at [206, 492] on div "Loaded : 2.92% 0:54 0:54" at bounding box center [305, 496] width 306 height 26
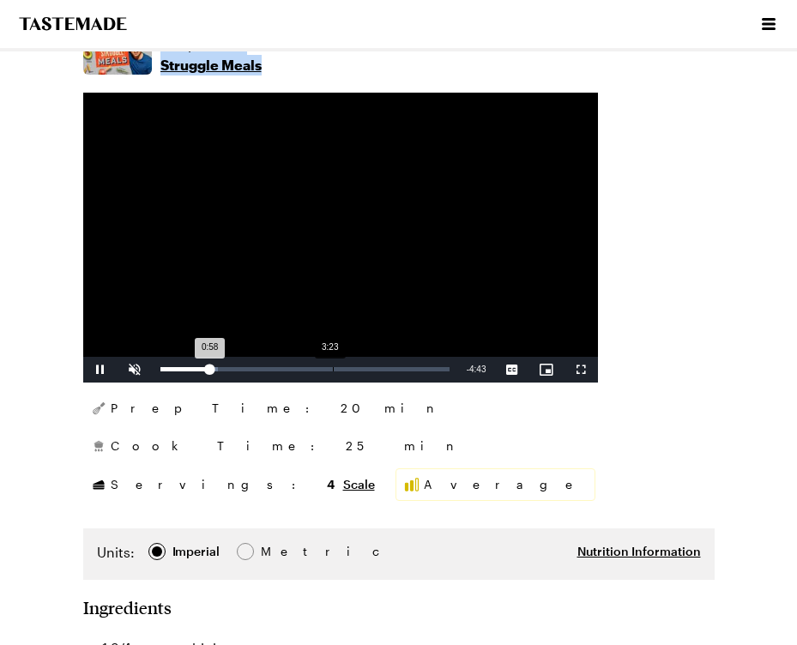
scroll to position [337, 0]
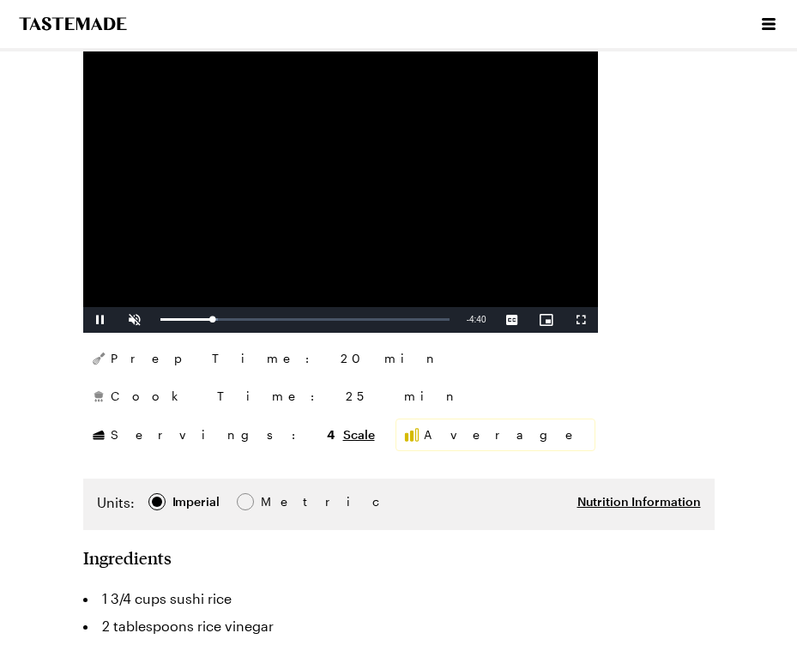
type textarea "x"
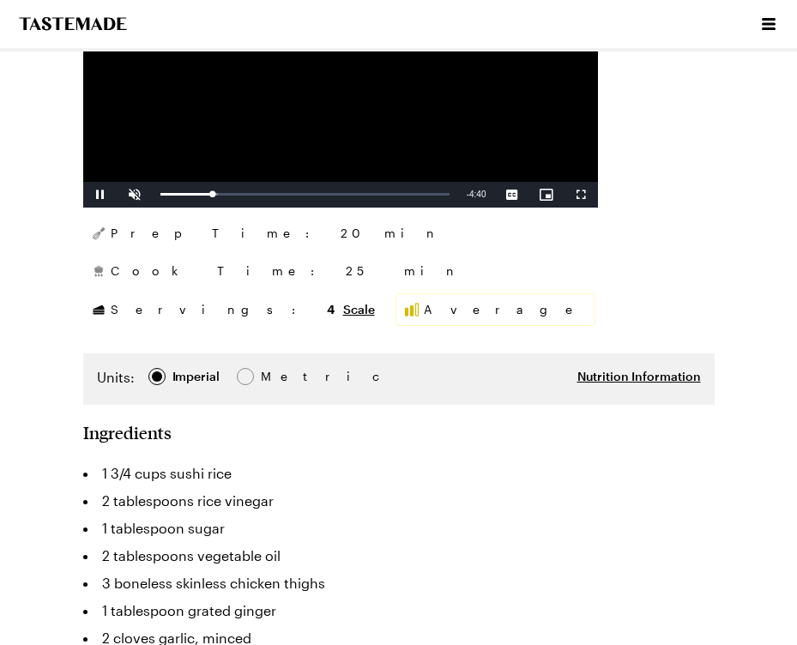
scroll to position [525, 0]
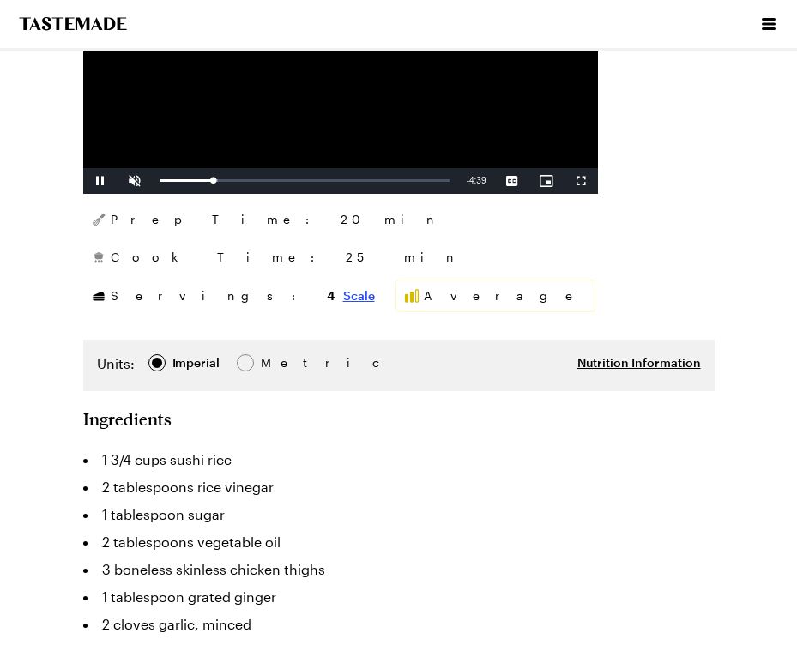
click at [343, 295] on span "Scale" at bounding box center [359, 295] width 32 height 17
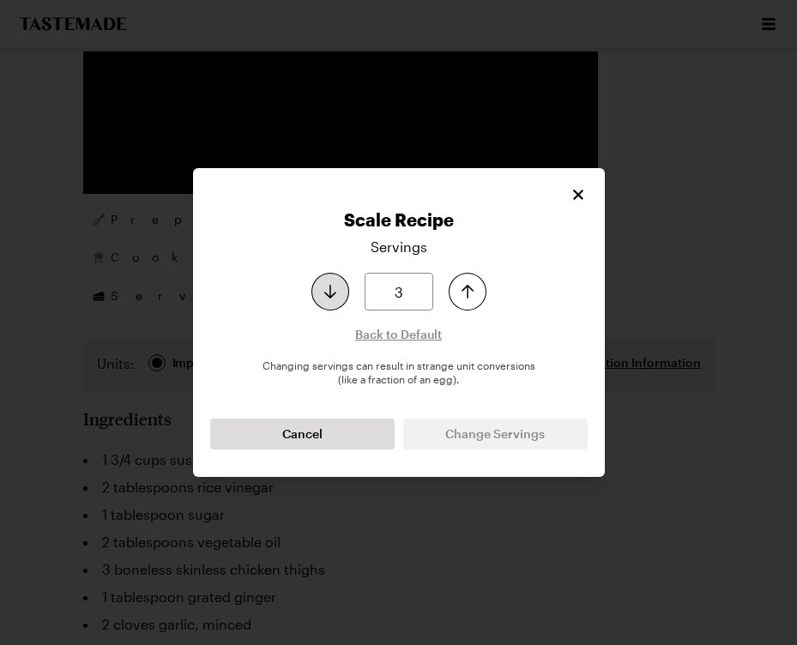
click at [336, 285] on icon "Decrease serving size by one" at bounding box center [330, 291] width 21 height 21
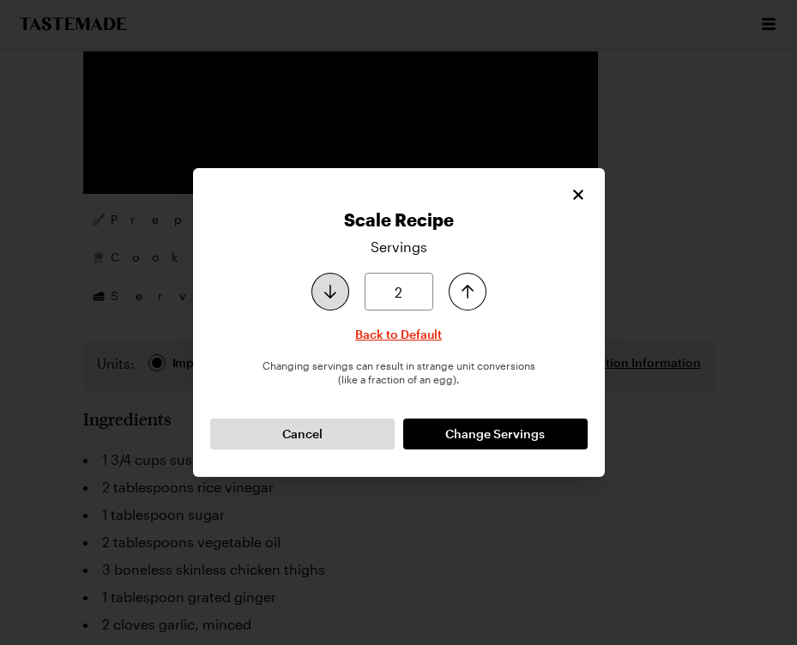
click at [336, 285] on icon "Decrease serving size by one" at bounding box center [330, 291] width 21 height 21
click at [323, 273] on div "2" at bounding box center [398, 292] width 175 height 38
type input "1"
click at [330, 292] on icon "Decrease serving size by one" at bounding box center [330, 292] width 12 height 14
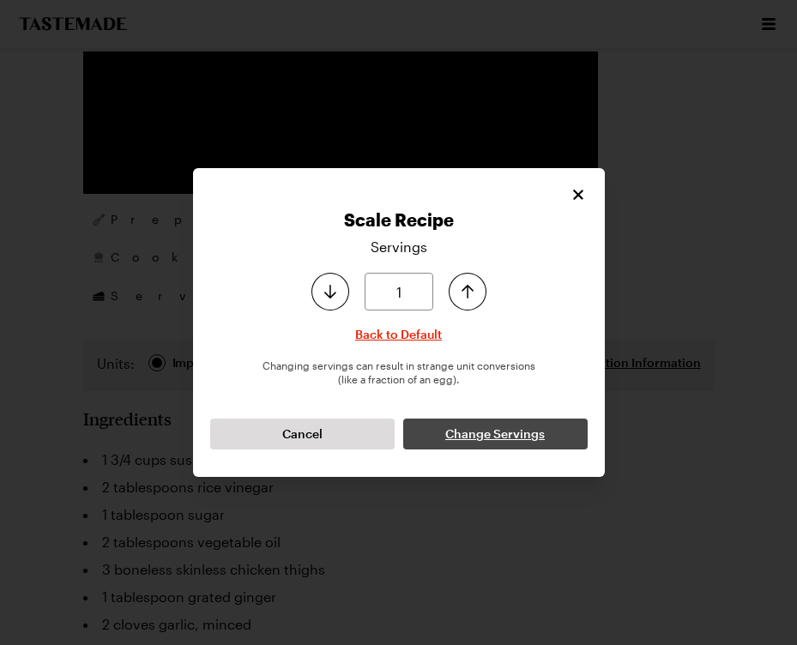
click at [445, 441] on button "Change Servings" at bounding box center [495, 434] width 184 height 31
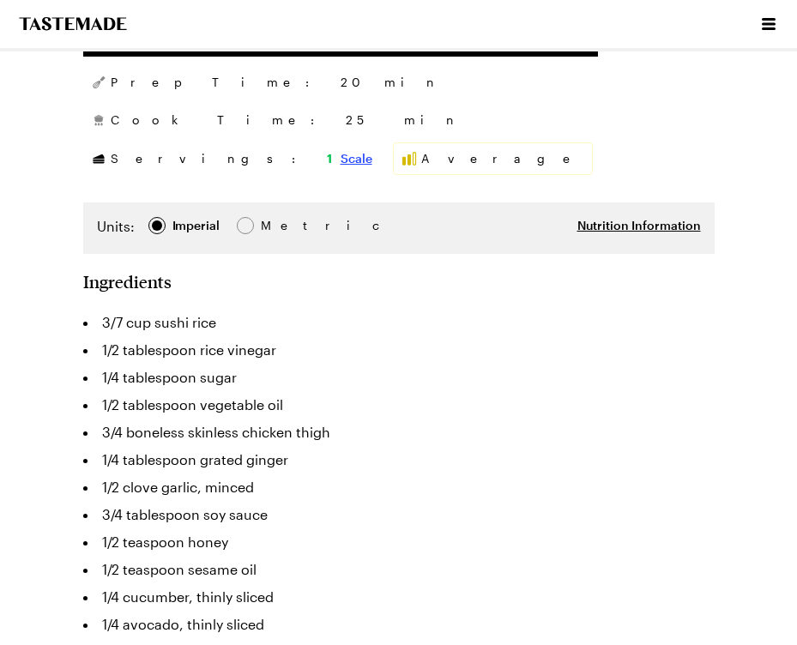
type textarea "x"
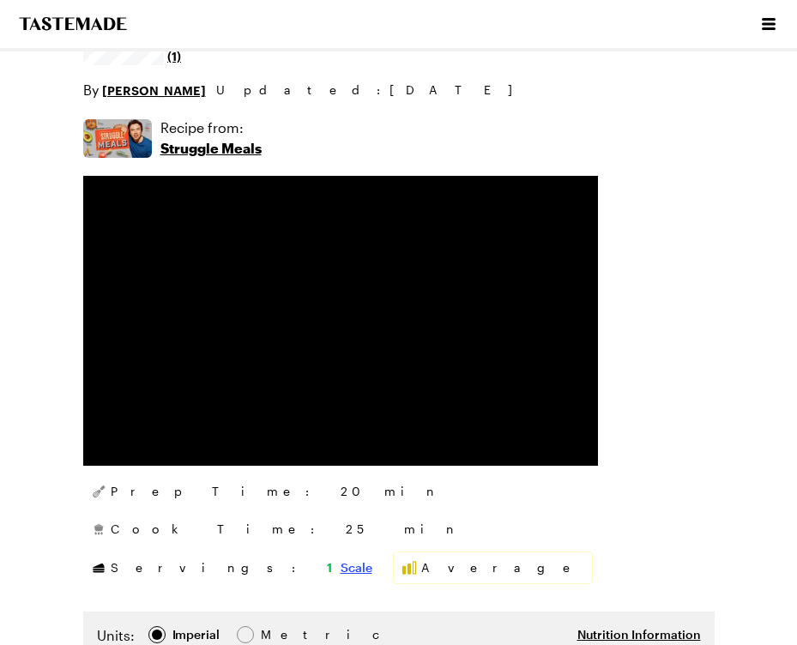
scroll to position [249, 0]
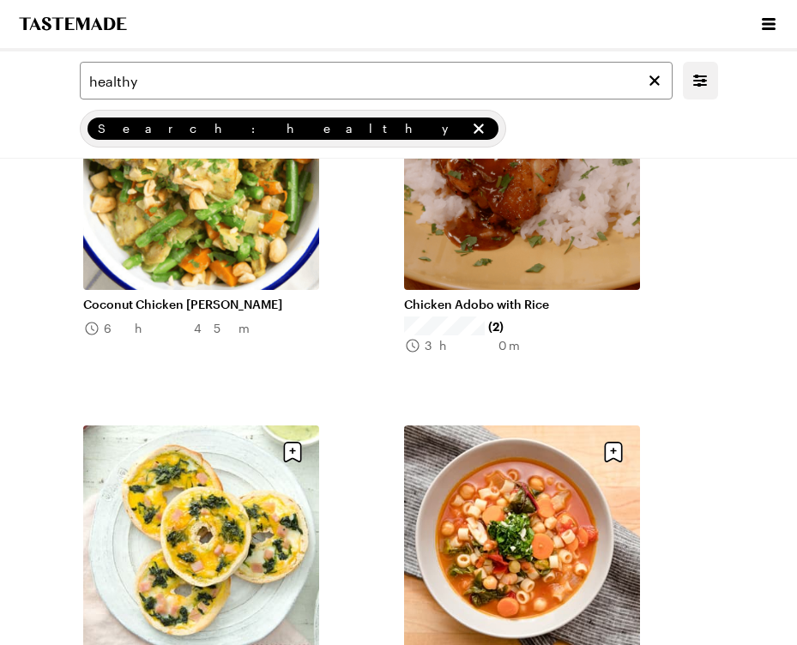
scroll to position [7817, 0]
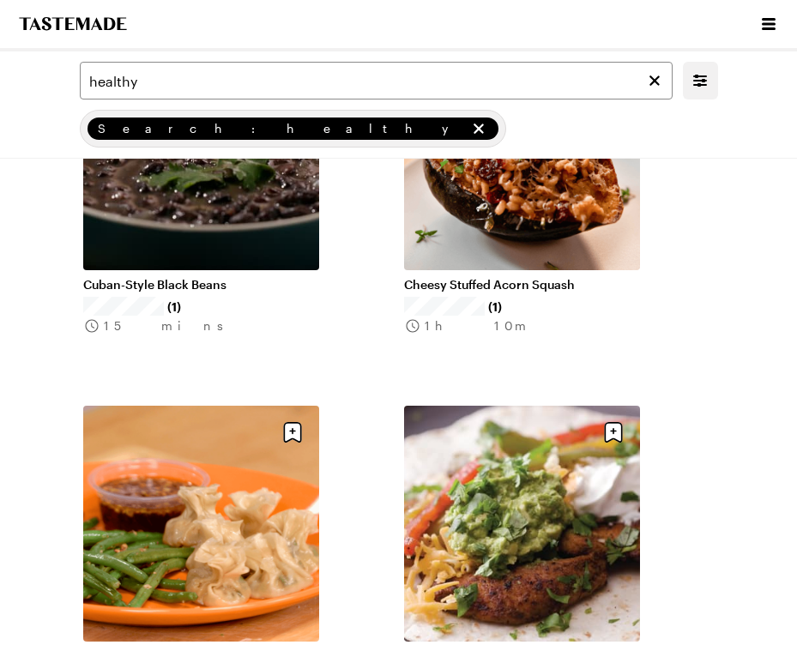
scroll to position [13025, 0]
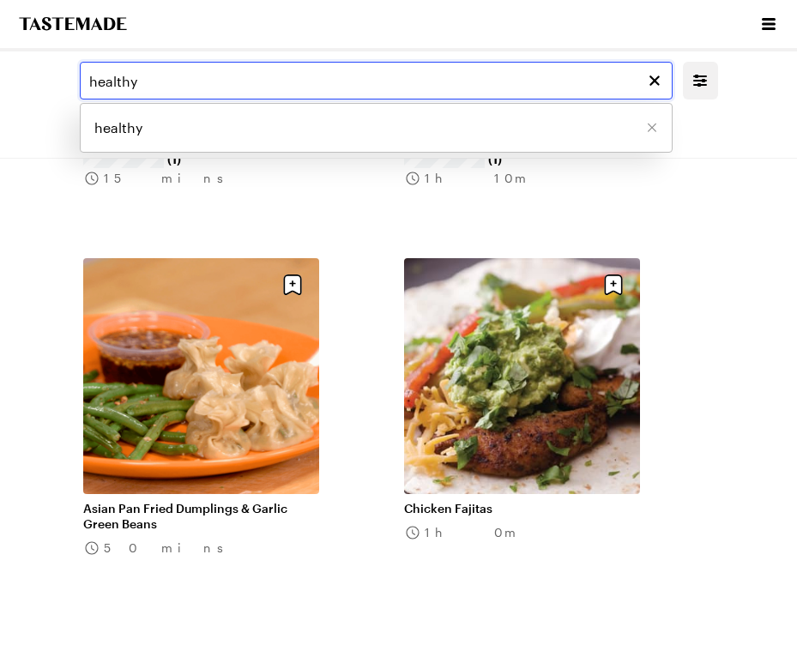
drag, startPoint x: 142, startPoint y: 82, endPoint x: 0, endPoint y: 83, distance: 141.6
type input "low calorie"
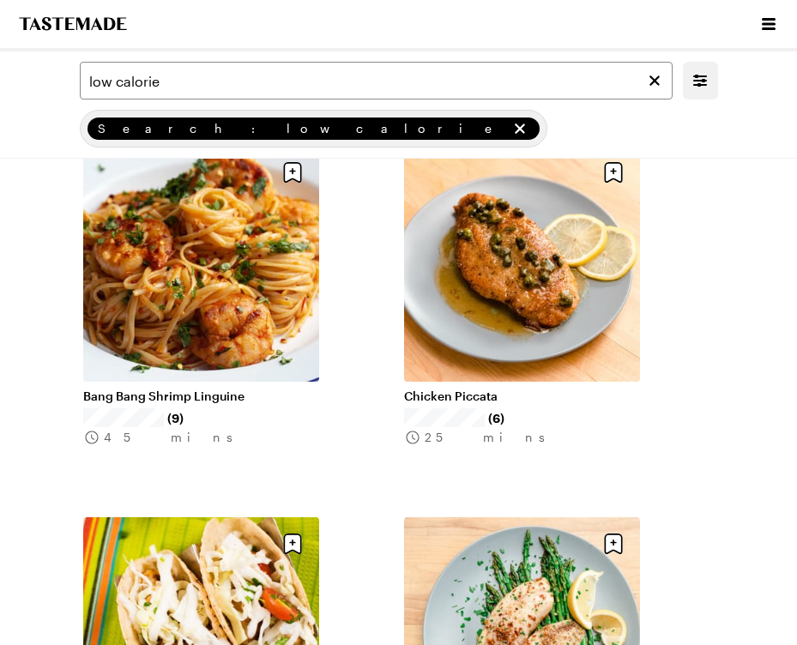
scroll to position [200, 0]
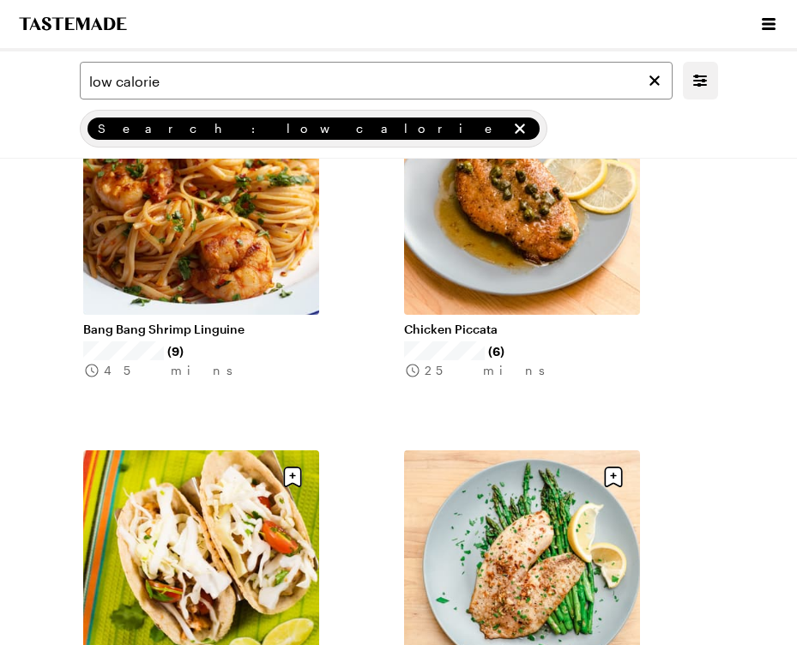
click at [482, 322] on link "Chicken Piccata" at bounding box center [522, 329] width 236 height 15
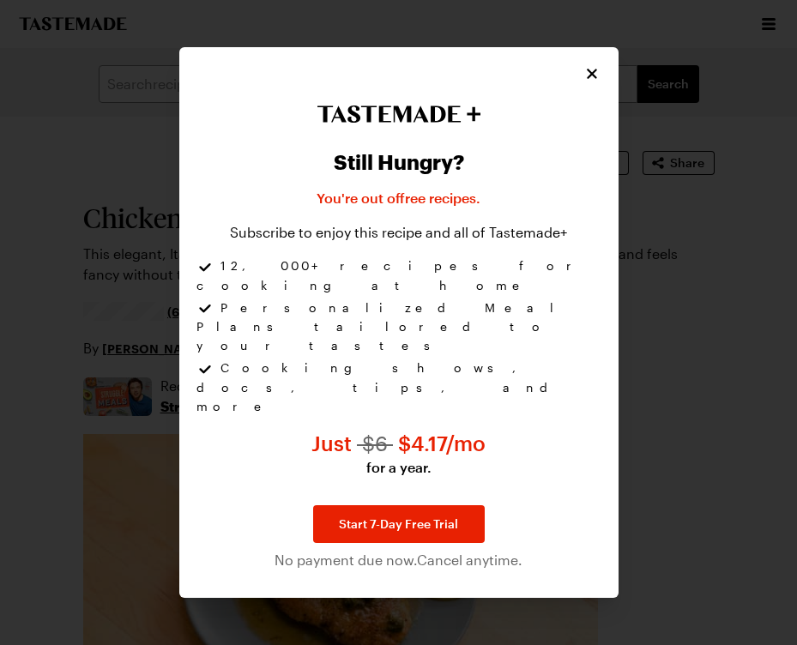
type textarea "x"
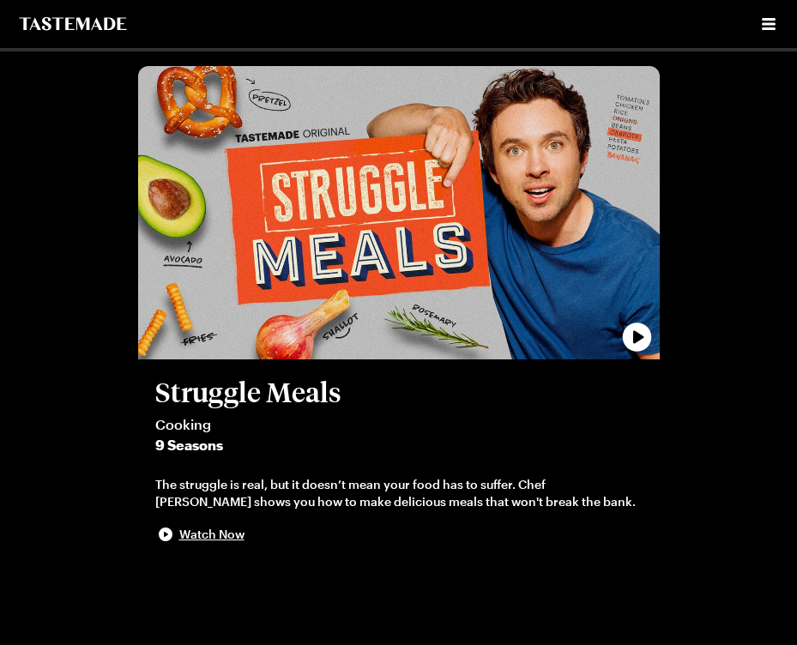
scroll to position [39, 0]
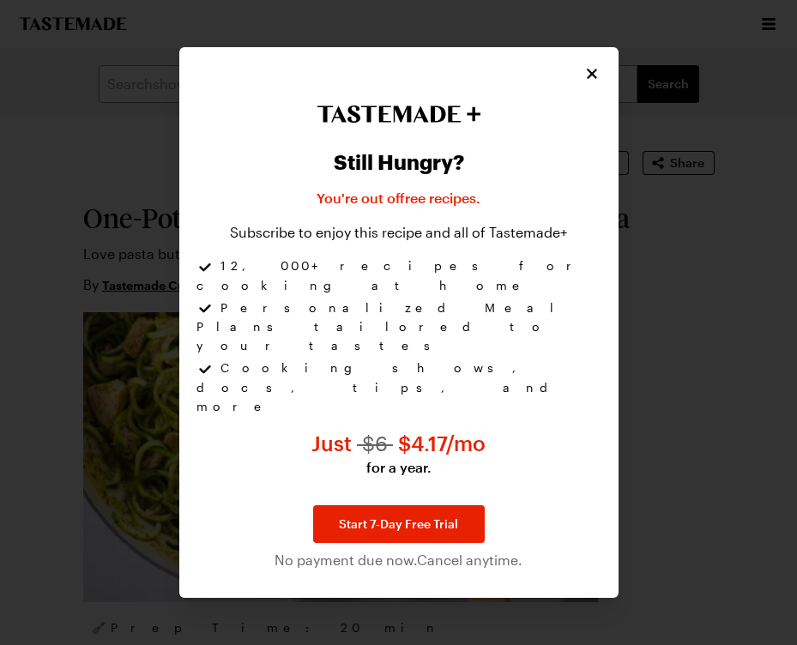
click at [594, 82] on icon "Close" at bounding box center [592, 73] width 17 height 17
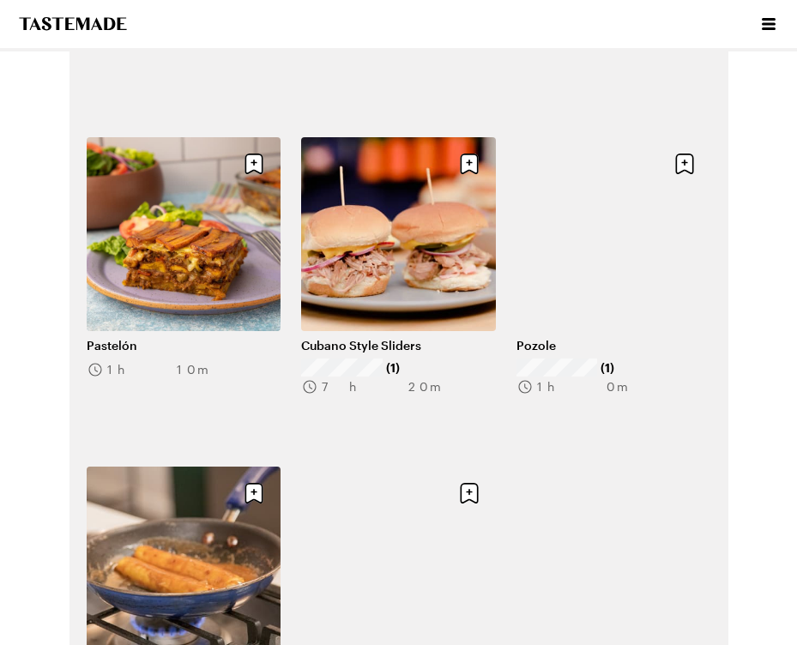
scroll to position [1323, 0]
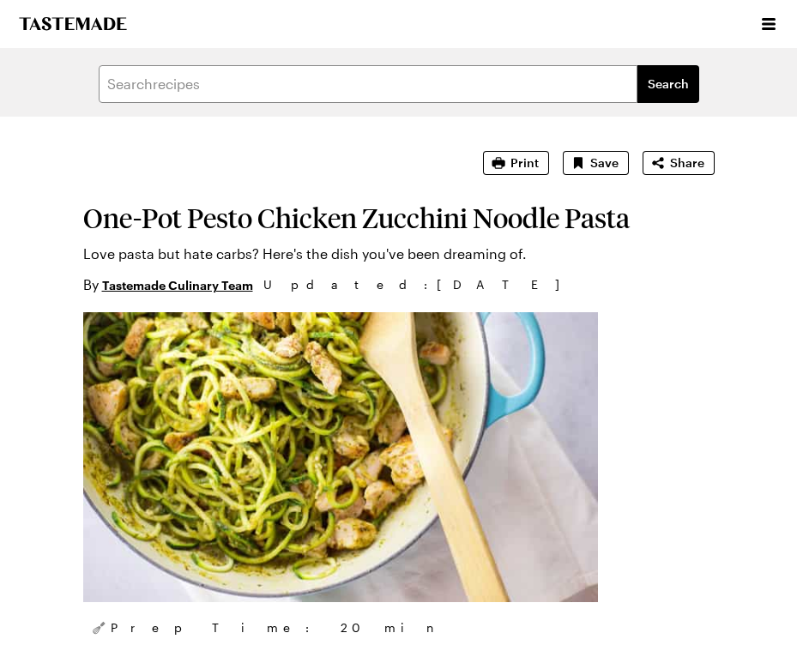
type textarea "x"
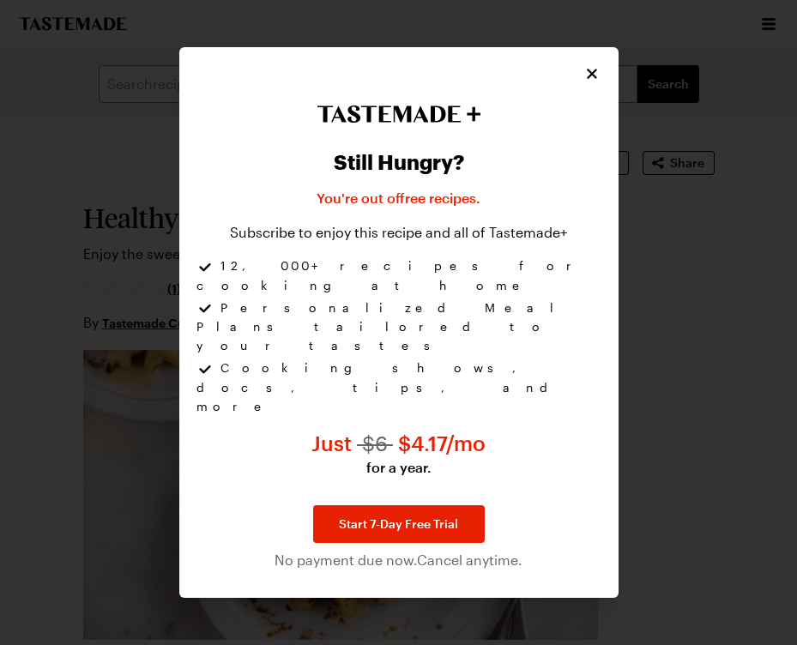
click at [595, 82] on icon "Close" at bounding box center [592, 73] width 17 height 17
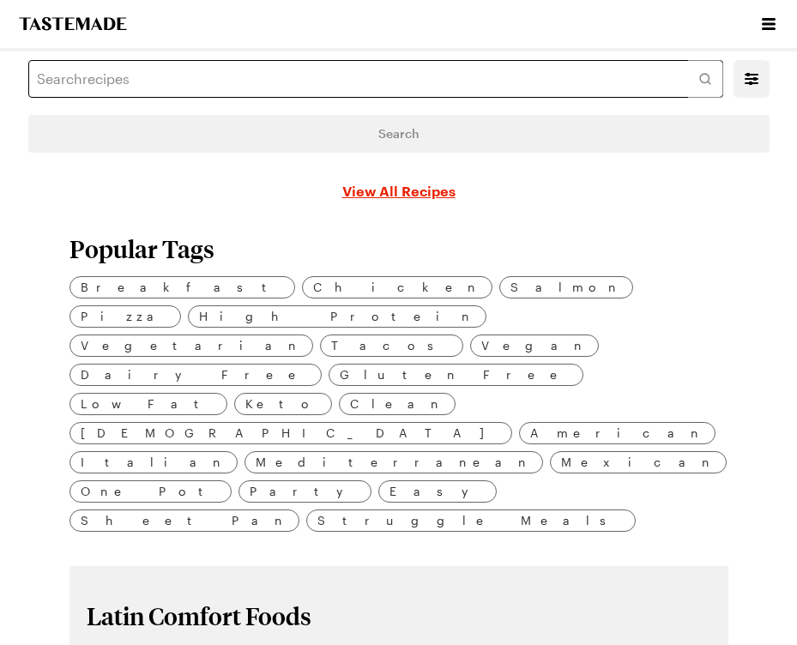
scroll to position [359, 0]
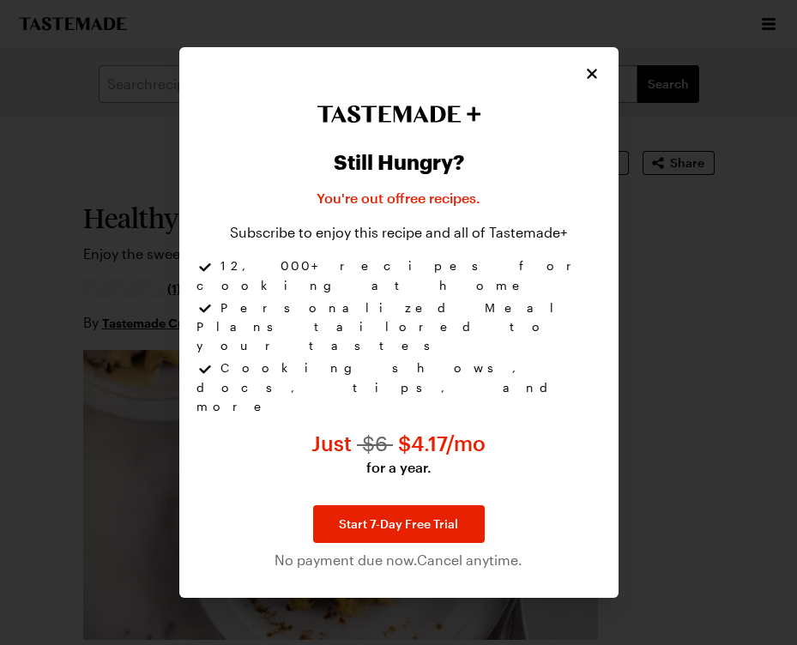
type textarea "x"
